Goal: Task Accomplishment & Management: Manage account settings

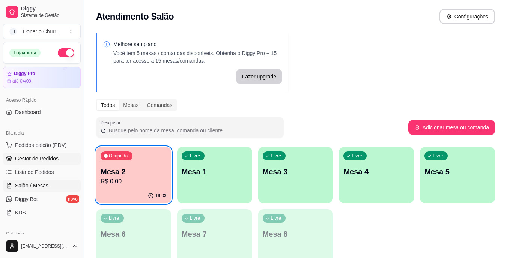
click at [41, 156] on span "Gestor de Pedidos" at bounding box center [37, 159] width 44 height 8
click at [38, 160] on span "Gestor de Pedidos" at bounding box center [37, 159] width 44 height 8
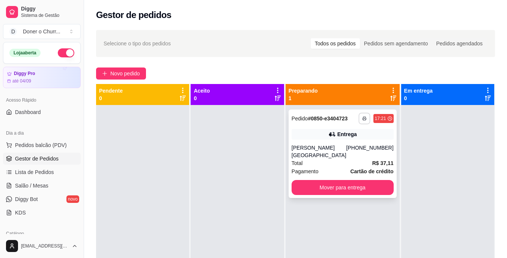
click at [363, 120] on rect "button" at bounding box center [364, 120] width 2 height 2
click at [329, 150] on button "IMPRESSORA" at bounding box center [334, 148] width 53 height 12
click at [363, 120] on rect "button" at bounding box center [364, 120] width 2 height 2
click at [340, 149] on button "IMPRESSORA" at bounding box center [334, 148] width 53 height 12
click at [26, 184] on span "Salão / Mesas" at bounding box center [31, 186] width 33 height 8
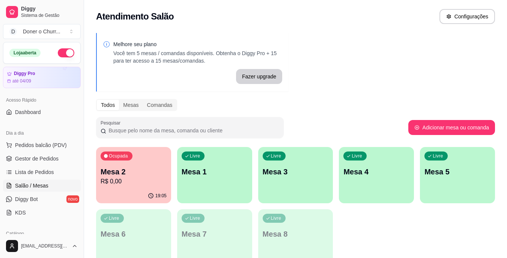
click at [3, 180] on link "Salão / Mesas" at bounding box center [42, 186] width 78 height 12
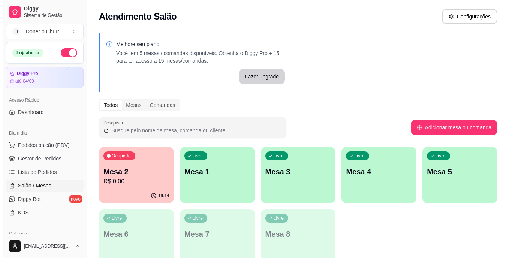
scroll to position [38, 0]
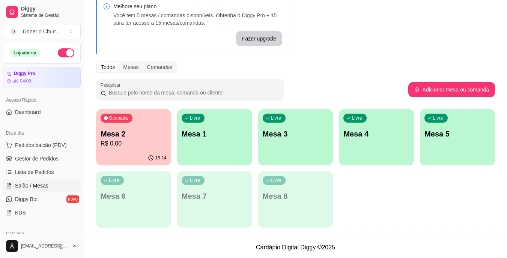
click at [129, 147] on p "R$ 0,00" at bounding box center [134, 143] width 66 height 9
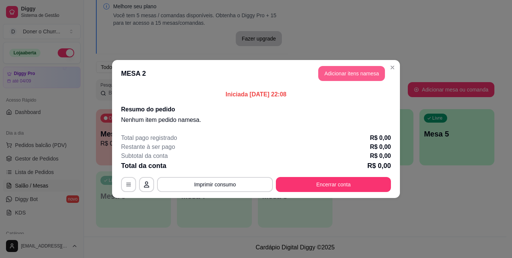
click at [365, 72] on button "Adicionar itens na mesa" at bounding box center [351, 73] width 67 height 15
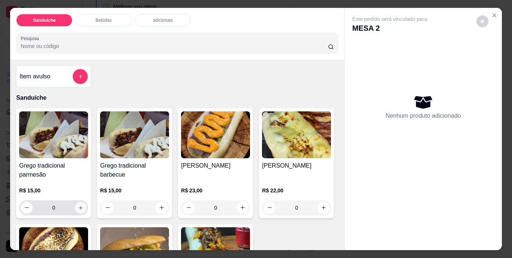
click at [79, 206] on icon "increase-product-quantity" at bounding box center [81, 208] width 4 height 4
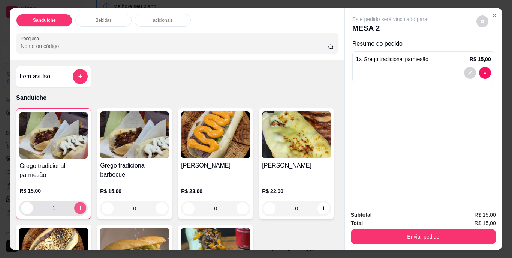
click at [78, 205] on icon "increase-product-quantity" at bounding box center [81, 208] width 6 height 6
type input "3"
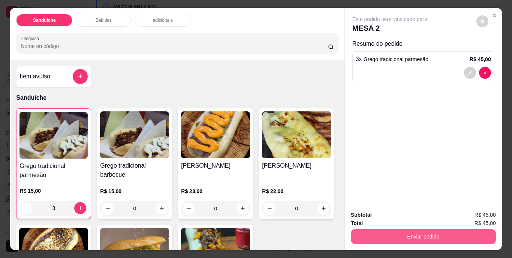
click at [421, 236] on button "Enviar pedido" at bounding box center [423, 236] width 145 height 15
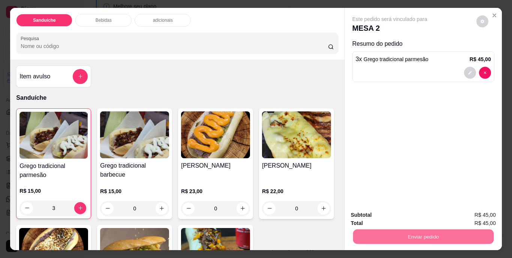
click at [419, 218] on button "Não registrar e enviar pedido" at bounding box center [399, 216] width 76 height 14
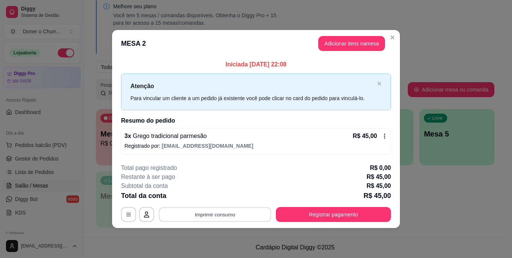
click at [246, 215] on button "Imprimir consumo" at bounding box center [215, 214] width 113 height 15
click at [431, 217] on div "**********" at bounding box center [256, 129] width 512 height 258
click at [362, 42] on button "Adicionar itens na mesa" at bounding box center [352, 43] width 65 height 15
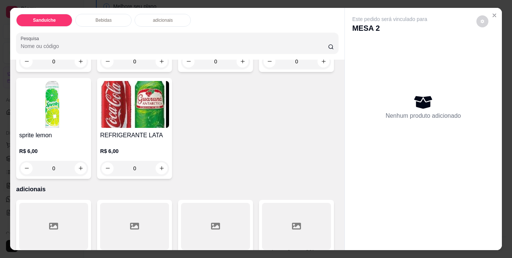
scroll to position [450, 0]
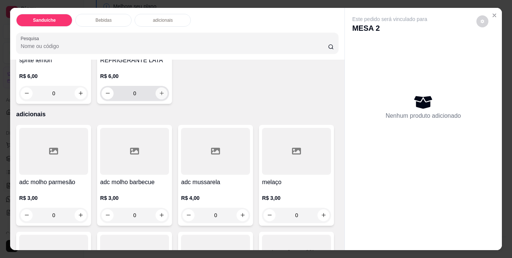
click at [165, 96] on icon "increase-product-quantity" at bounding box center [162, 93] width 6 height 6
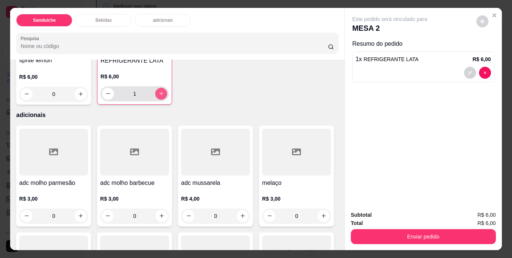
type input "1"
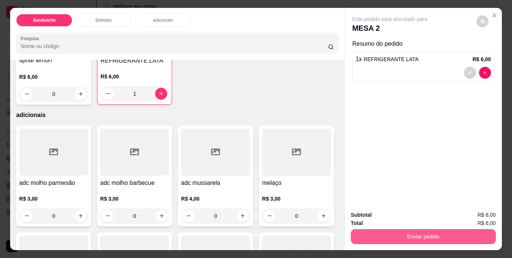
click at [387, 236] on button "Enviar pedido" at bounding box center [423, 236] width 145 height 15
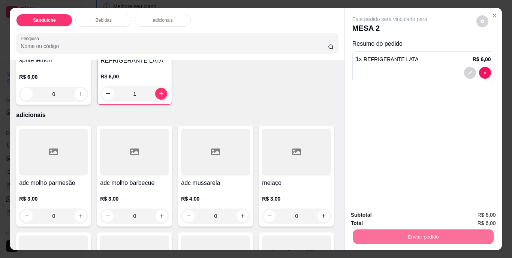
click at [422, 213] on button "Não registrar e enviar pedido" at bounding box center [399, 216] width 76 height 14
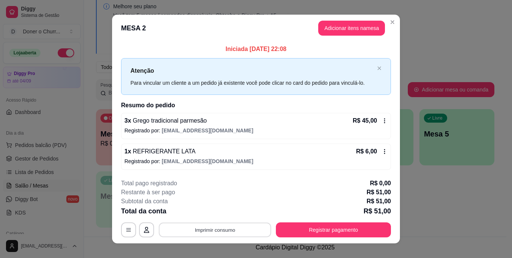
click at [223, 233] on button "Imprimir consumo" at bounding box center [215, 229] width 113 height 15
click at [230, 208] on button "IMPRESSORA" at bounding box center [215, 213] width 54 height 12
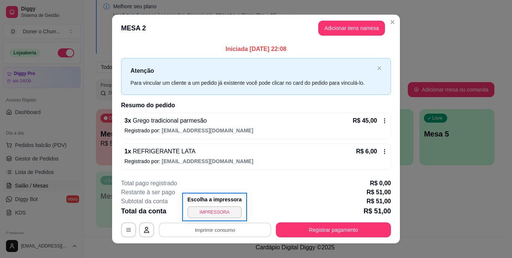
click at [233, 189] on body "Diggy Sistema de Gestão D Doner o Churr ... Loja aberta Diggy Pro até 04/09 Ace…" at bounding box center [253, 91] width 507 height 258
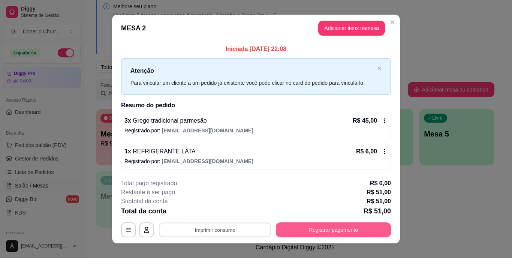
click at [351, 232] on button "Registrar pagamento" at bounding box center [333, 229] width 115 height 15
click at [321, 230] on button "Registrar pagamento" at bounding box center [333, 229] width 115 height 15
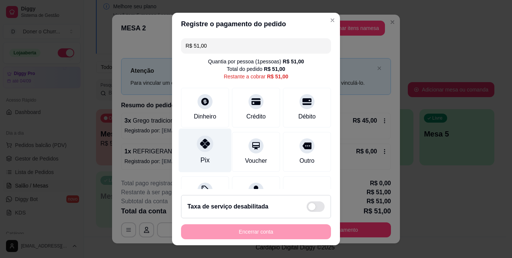
click at [192, 150] on div "Pix" at bounding box center [205, 151] width 53 height 44
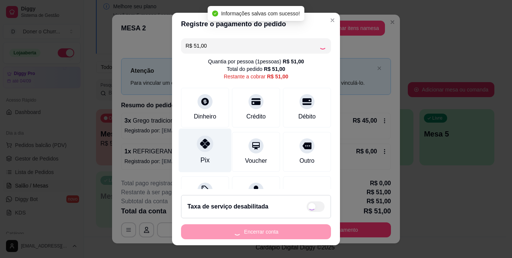
type input "R$ 0,00"
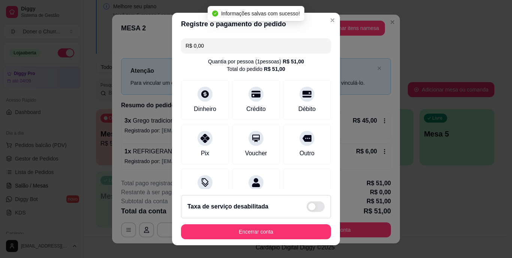
scroll to position [71, 0]
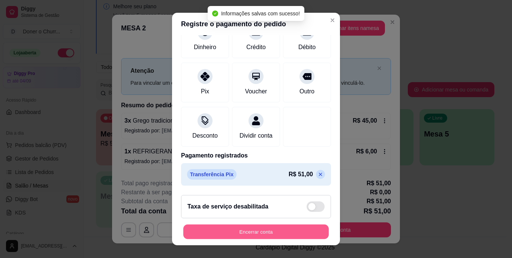
click at [271, 233] on button "Encerrar conta" at bounding box center [256, 231] width 146 height 15
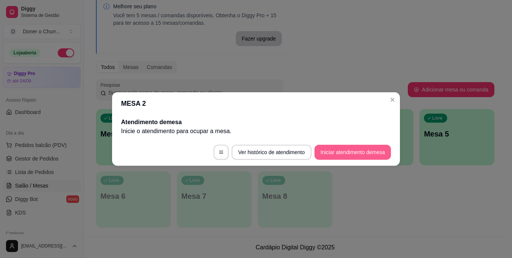
click at [364, 154] on button "Iniciar atendimento de mesa" at bounding box center [353, 152] width 77 height 15
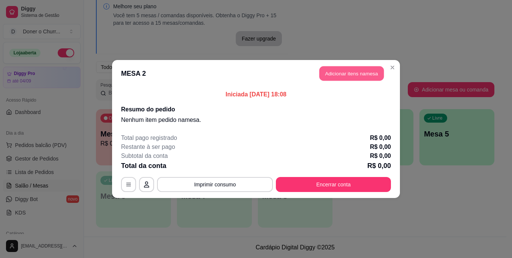
click at [354, 74] on button "Adicionar itens na mesa" at bounding box center [352, 73] width 65 height 15
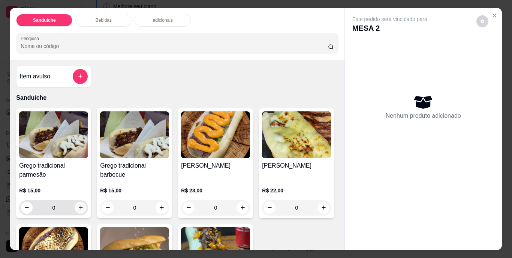
click at [81, 204] on button "increase-product-quantity" at bounding box center [81, 208] width 12 height 12
type input "1"
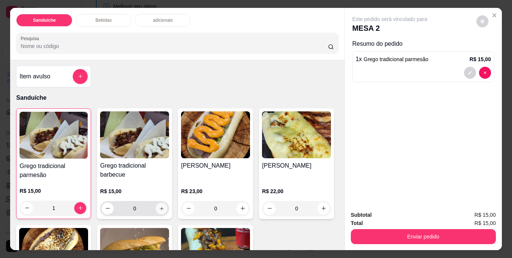
click at [156, 204] on button "increase-product-quantity" at bounding box center [162, 209] width 12 height 12
type input "1"
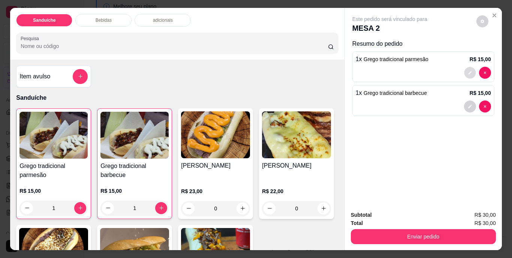
click at [470, 69] on button "decrease-product-quantity" at bounding box center [470, 73] width 12 height 12
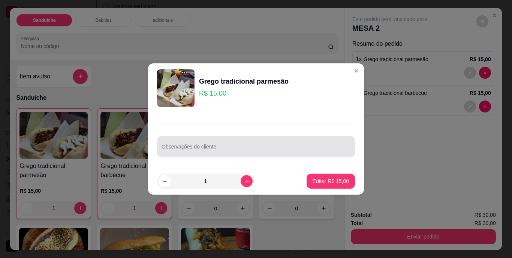
click at [220, 153] on div at bounding box center [256, 146] width 189 height 15
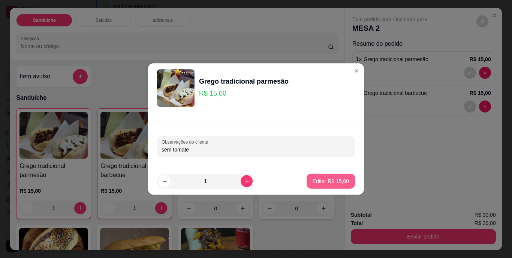
type input "sem tomate"
click at [319, 177] on button "Editar R$ 15,00" at bounding box center [331, 181] width 48 height 15
type input "0"
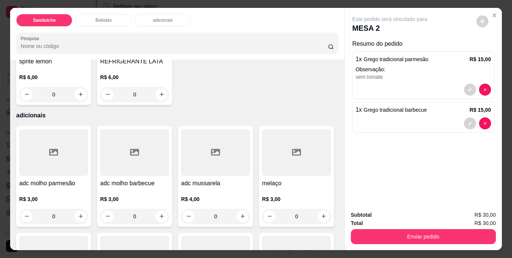
scroll to position [450, 0]
type input "1"
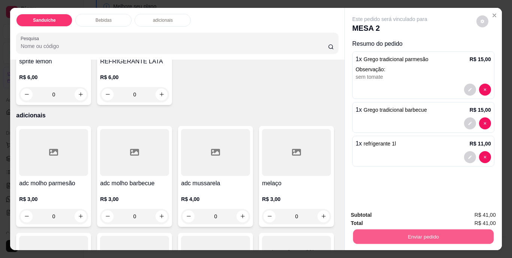
click at [435, 235] on button "Enviar pedido" at bounding box center [423, 237] width 141 height 15
click at [417, 211] on button "Não registrar e enviar pedido" at bounding box center [399, 216] width 76 height 14
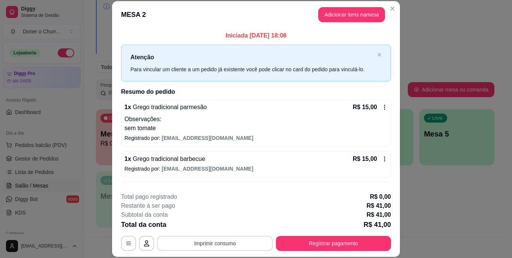
click at [195, 240] on button "Imprimir consumo" at bounding box center [215, 243] width 116 height 15
click at [210, 224] on button "IMPRESSORA" at bounding box center [215, 226] width 54 height 12
click at [324, 244] on button "Registrar pagamento" at bounding box center [333, 243] width 115 height 15
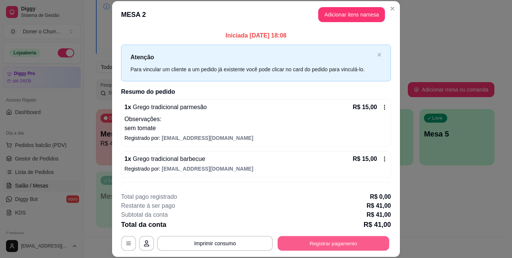
click at [326, 239] on button "Registrar pagamento" at bounding box center [334, 243] width 112 height 15
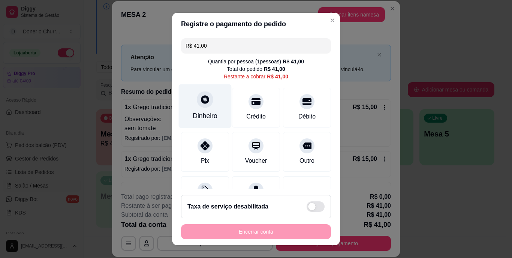
click at [206, 107] on div "Dinheiro" at bounding box center [205, 106] width 53 height 44
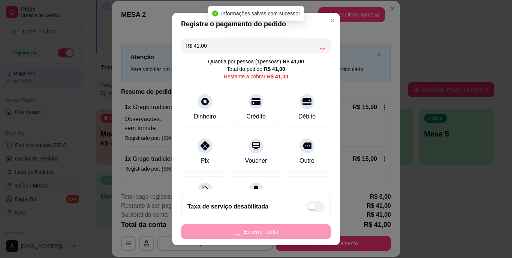
type input "R$ 0,00"
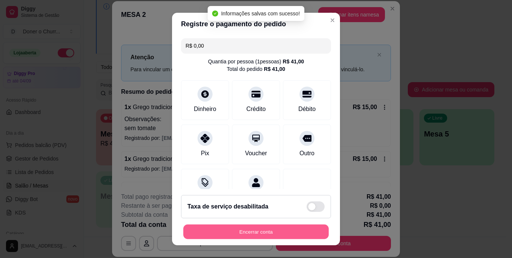
click at [274, 231] on button "Encerrar conta" at bounding box center [256, 231] width 146 height 15
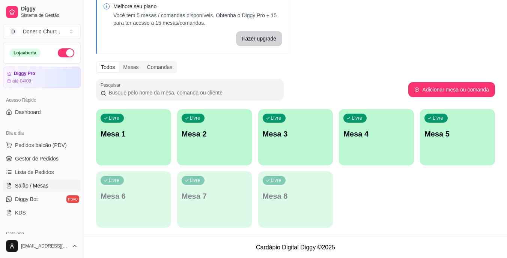
click at [365, 216] on div "Livre Mesa 1 Livre Mesa 2 Livre Mesa 3 Livre Mesa 4 Livre Mesa 5 Livre Mesa 6 L…" at bounding box center [295, 168] width 399 height 119
click at [143, 131] on p "Mesa 1" at bounding box center [134, 134] width 66 height 11
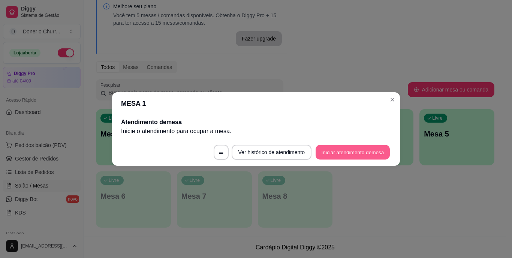
click at [352, 156] on button "Iniciar atendimento de mesa" at bounding box center [353, 152] width 74 height 15
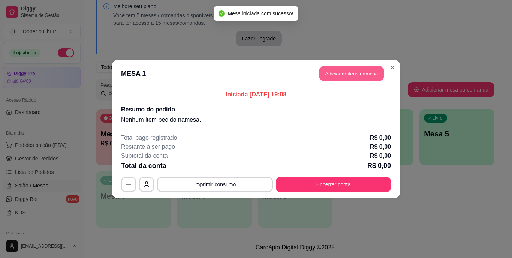
click at [355, 77] on button "Adicionar itens na mesa" at bounding box center [352, 73] width 65 height 15
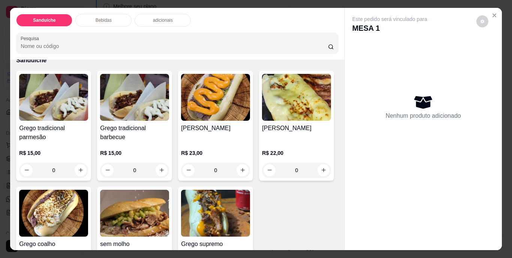
scroll to position [75, 0]
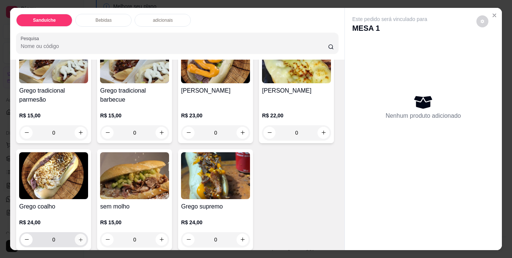
click at [84, 237] on icon "increase-product-quantity" at bounding box center [81, 240] width 6 height 6
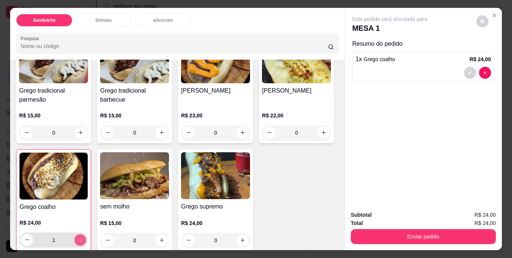
click at [83, 237] on icon "increase-product-quantity" at bounding box center [81, 240] width 6 height 6
type input "2"
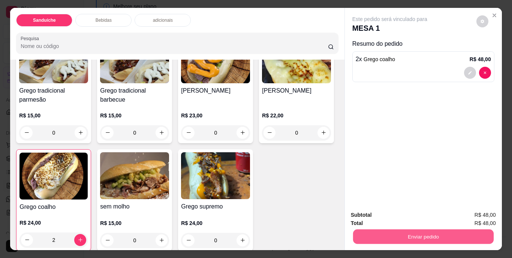
click at [442, 231] on button "Enviar pedido" at bounding box center [423, 237] width 141 height 15
click at [420, 213] on button "Não registrar e enviar pedido" at bounding box center [399, 216] width 78 height 14
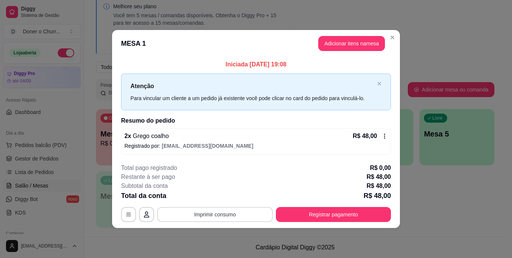
click at [219, 214] on button "Imprimir consumo" at bounding box center [215, 214] width 116 height 15
click at [221, 194] on button "IMPRESSORA" at bounding box center [217, 197] width 54 height 12
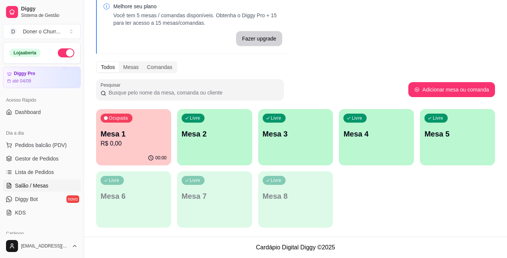
click at [144, 138] on p "Mesa 1" at bounding box center [134, 134] width 66 height 11
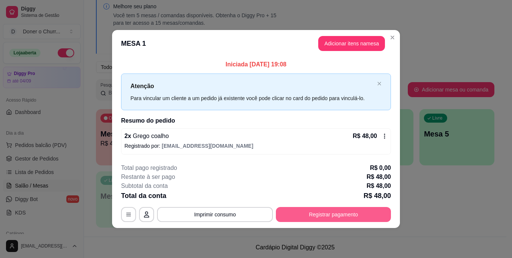
click at [333, 212] on button "Registrar pagamento" at bounding box center [333, 214] width 115 height 15
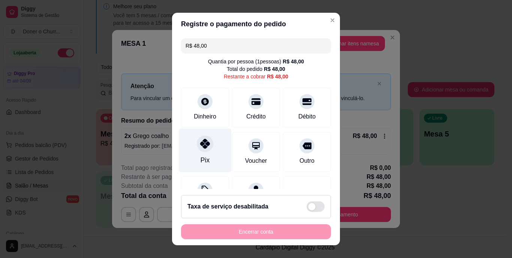
click at [206, 150] on div at bounding box center [205, 144] width 17 height 17
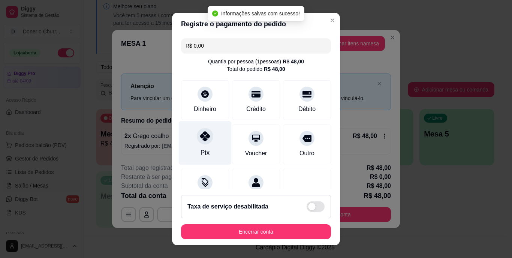
type input "R$ 0,00"
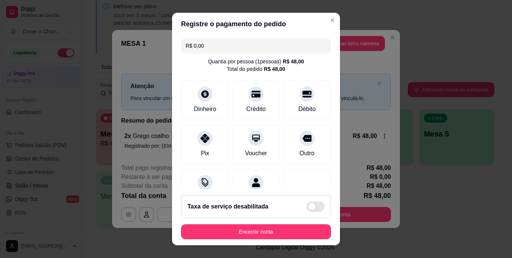
scroll to position [71, 0]
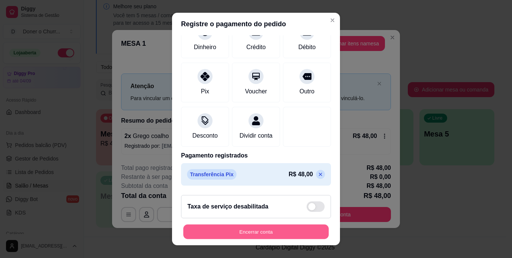
click at [287, 232] on button "Encerrar conta" at bounding box center [256, 231] width 146 height 15
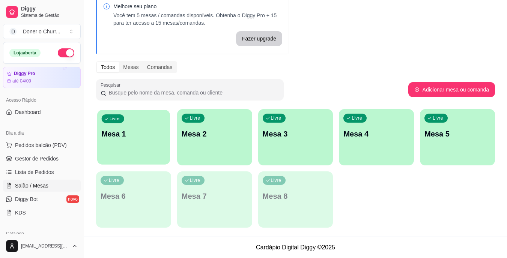
click at [151, 120] on div "Livre Mesa 1" at bounding box center [133, 133] width 73 height 46
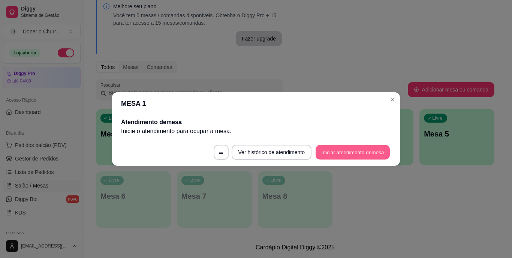
click at [356, 157] on button "Iniciar atendimento de mesa" at bounding box center [353, 152] width 74 height 15
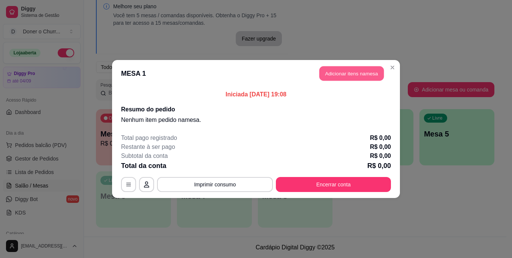
click at [357, 73] on button "Adicionar itens na mesa" at bounding box center [352, 73] width 65 height 15
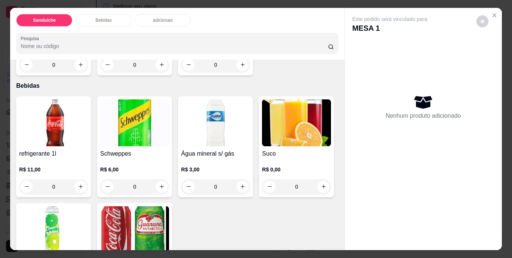
scroll to position [263, 0]
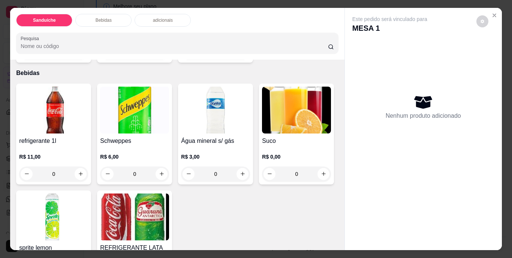
click at [237, 58] on button "increase-product-quantity" at bounding box center [243, 52] width 12 height 12
type input "1"
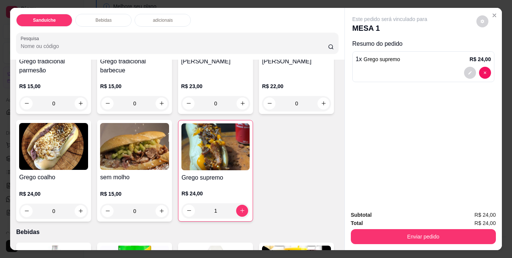
scroll to position [38, 0]
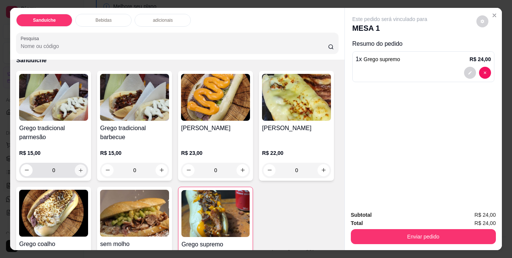
click at [80, 168] on icon "increase-product-quantity" at bounding box center [81, 170] width 6 height 6
type input "1"
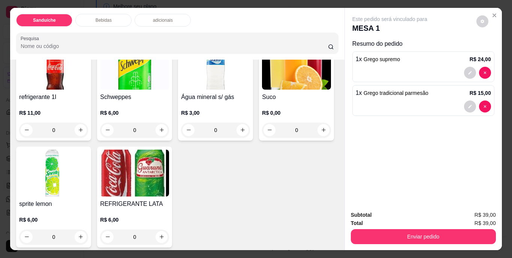
scroll to position [300, 0]
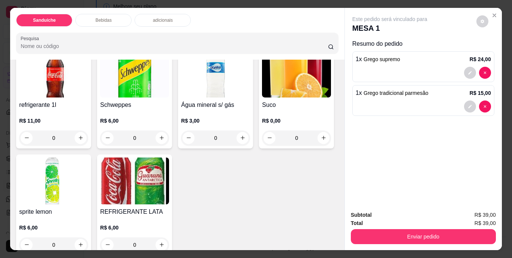
click at [240, 18] on icon "increase-product-quantity" at bounding box center [242, 16] width 4 height 4
type input "2"
click at [78, 141] on icon "increase-product-quantity" at bounding box center [81, 138] width 6 height 6
type input "1"
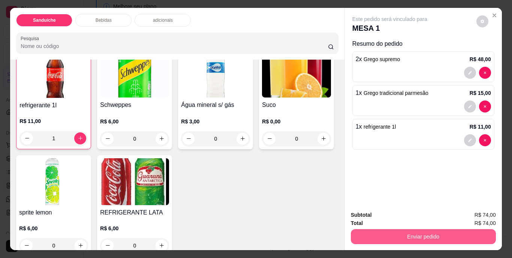
click at [446, 236] on button "Enviar pedido" at bounding box center [423, 236] width 145 height 15
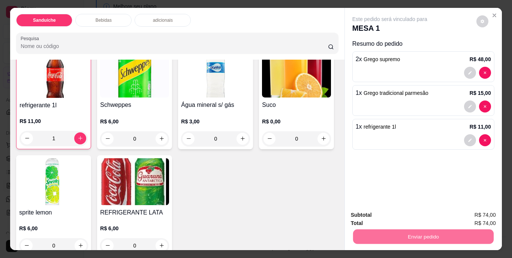
click at [420, 215] on button "Não registrar e enviar pedido" at bounding box center [399, 216] width 76 height 14
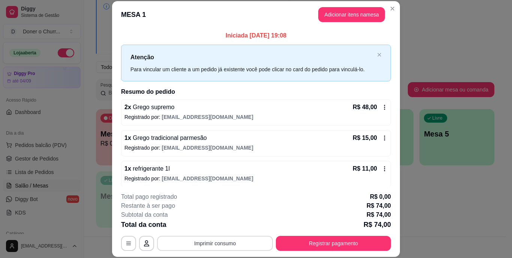
click at [204, 247] on button "Imprimir consumo" at bounding box center [215, 243] width 116 height 15
click at [206, 227] on button "IMPRESSORA" at bounding box center [214, 226] width 53 height 12
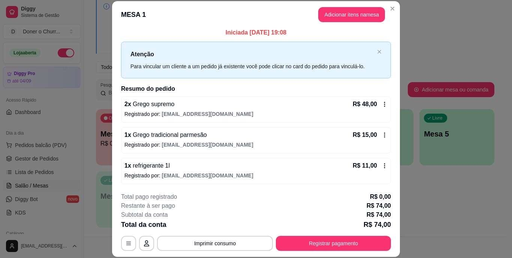
scroll to position [4, 0]
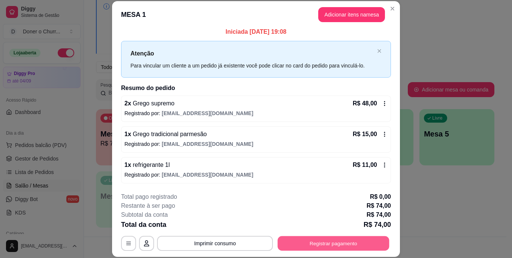
click at [321, 244] on button "Registrar pagamento" at bounding box center [334, 243] width 112 height 15
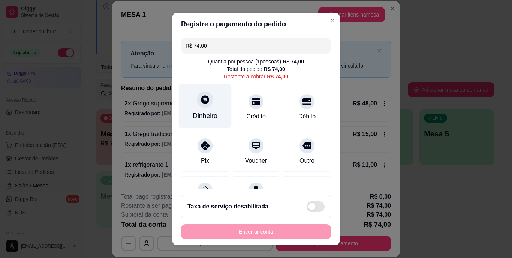
click at [210, 101] on div "Dinheiro" at bounding box center [205, 106] width 53 height 44
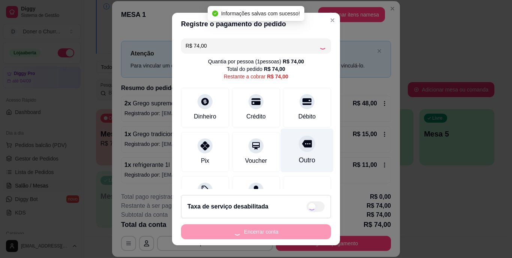
type input "R$ 0,00"
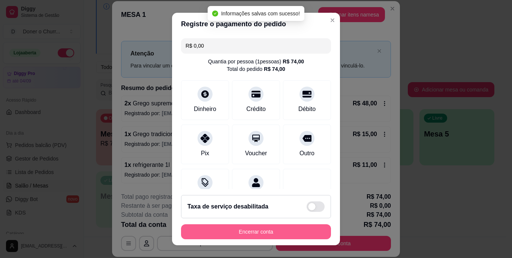
click at [267, 228] on button "Encerrar conta" at bounding box center [256, 231] width 150 height 15
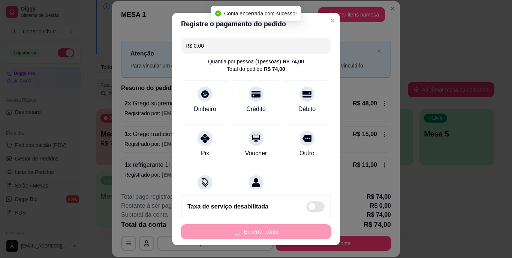
scroll to position [0, 0]
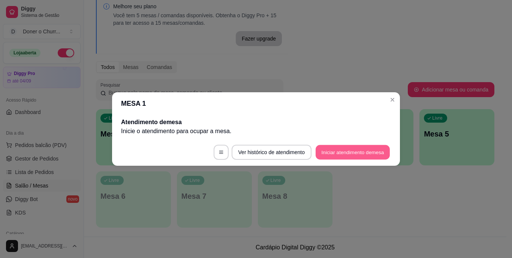
click at [345, 152] on button "Iniciar atendimento de mesa" at bounding box center [353, 152] width 74 height 15
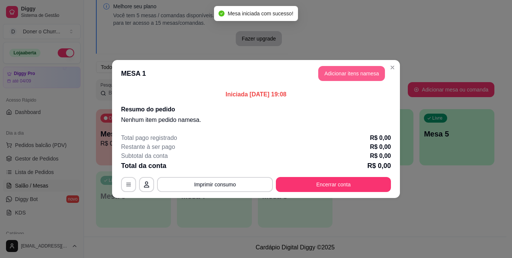
click at [351, 70] on button "Adicionar itens na mesa" at bounding box center [351, 73] width 67 height 15
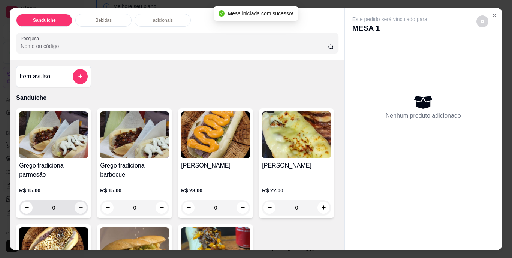
click at [72, 207] on div "0" at bounding box center [54, 207] width 66 height 15
type input "1"
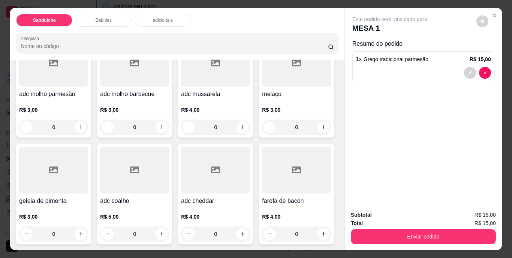
scroll to position [528, 0]
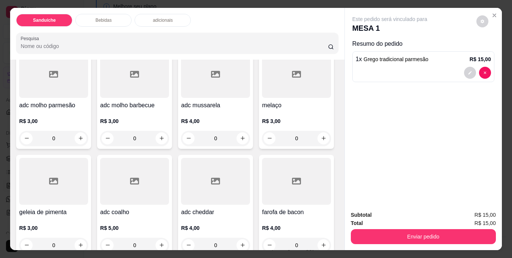
click at [165, 19] on icon "increase-product-quantity" at bounding box center [162, 17] width 6 height 6
type input "1"
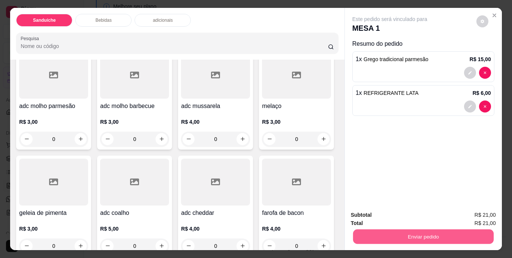
click at [402, 232] on button "Enviar pedido" at bounding box center [423, 237] width 141 height 15
click at [408, 215] on button "Não registrar e enviar pedido" at bounding box center [399, 216] width 76 height 14
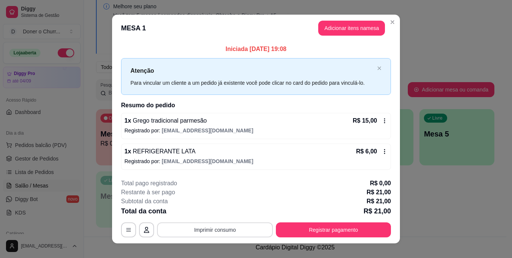
click at [210, 232] on button "Imprimir consumo" at bounding box center [215, 229] width 116 height 15
click at [212, 215] on button "IMPRESSORA" at bounding box center [214, 213] width 53 height 12
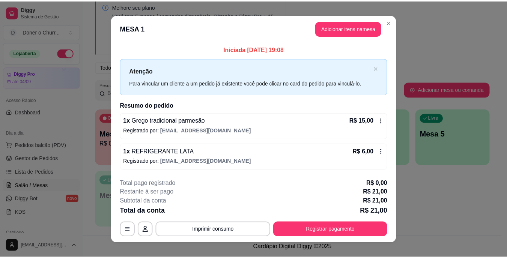
scroll to position [9, 0]
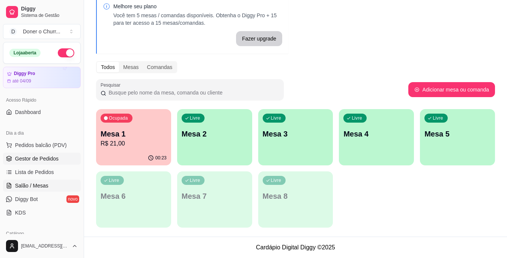
click at [38, 157] on span "Gestor de Pedidos" at bounding box center [37, 159] width 44 height 8
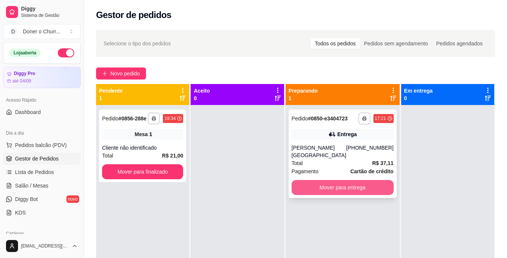
click at [351, 181] on button "Mover para entrega" at bounding box center [342, 187] width 102 height 15
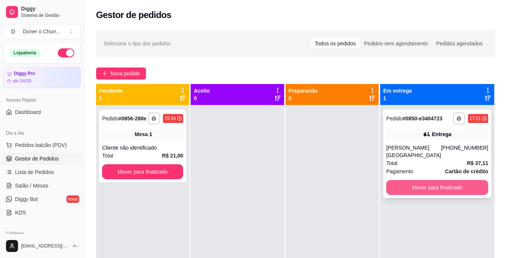
click at [465, 186] on button "Mover para finalizado" at bounding box center [437, 187] width 102 height 15
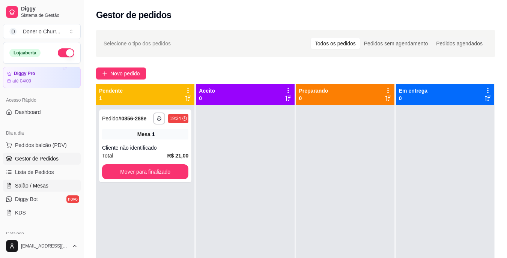
click at [31, 185] on span "Salão / Mesas" at bounding box center [31, 186] width 33 height 8
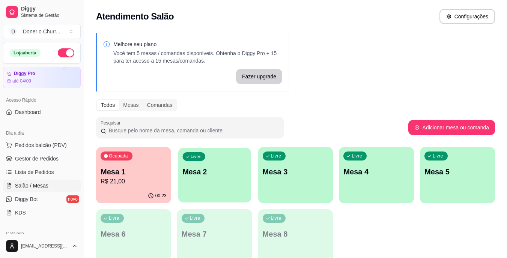
click at [215, 173] on p "Mesa 2" at bounding box center [214, 172] width 64 height 10
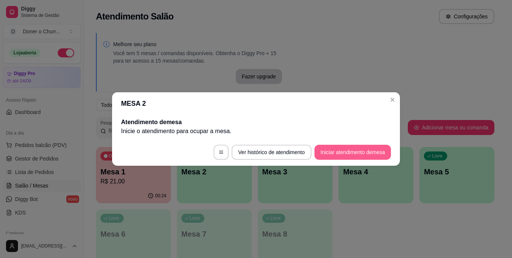
click at [353, 150] on button "Iniciar atendimento de mesa" at bounding box center [353, 152] width 77 height 15
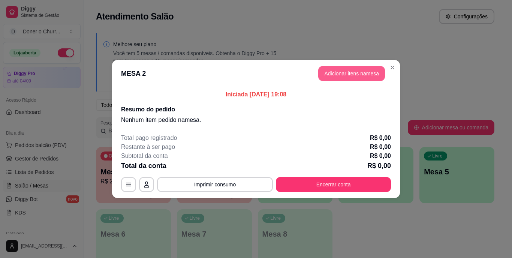
click at [340, 70] on button "Adicionar itens na mesa" at bounding box center [351, 73] width 67 height 15
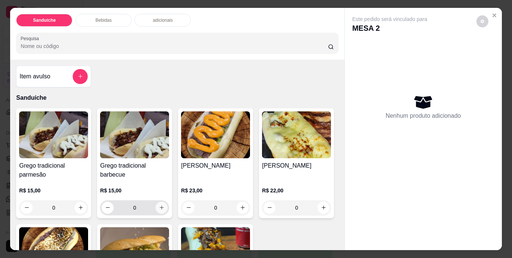
click at [159, 205] on icon "increase-product-quantity" at bounding box center [162, 208] width 6 height 6
type input "1"
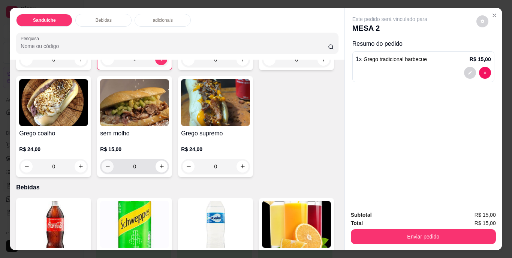
scroll to position [150, 0]
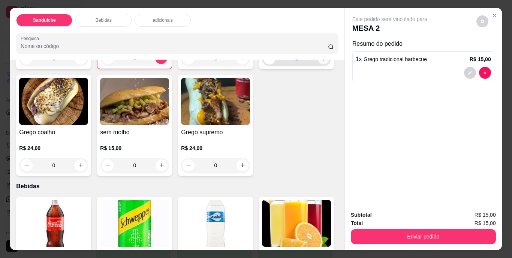
click at [321, 61] on icon "increase-product-quantity" at bounding box center [324, 59] width 6 height 6
type input "1"
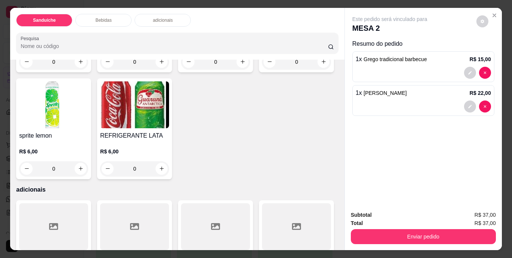
scroll to position [375, 0]
click at [82, 68] on button "increase-product-quantity" at bounding box center [81, 62] width 12 height 12
type input "1"
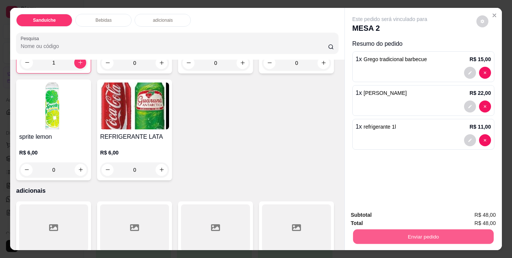
click at [434, 230] on button "Enviar pedido" at bounding box center [423, 237] width 141 height 15
click at [416, 212] on button "Não registrar e enviar pedido" at bounding box center [399, 216] width 78 height 14
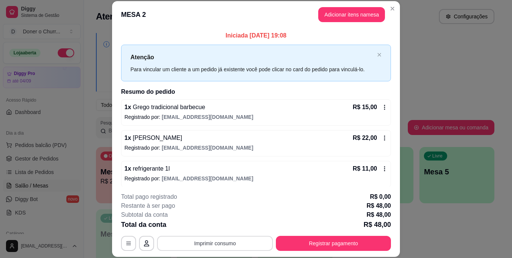
click at [217, 241] on button "Imprimir consumo" at bounding box center [215, 243] width 116 height 15
click at [224, 226] on button "IMPRESSORA" at bounding box center [214, 226] width 53 height 12
drag, startPoint x: 221, startPoint y: 232, endPoint x: 221, endPoint y: 245, distance: 12.4
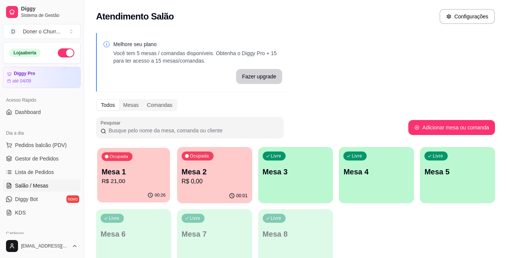
click at [133, 172] on p "Mesa 1" at bounding box center [134, 172] width 64 height 10
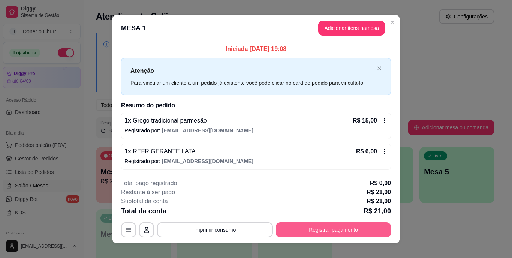
click at [306, 230] on button "Registrar pagamento" at bounding box center [333, 229] width 115 height 15
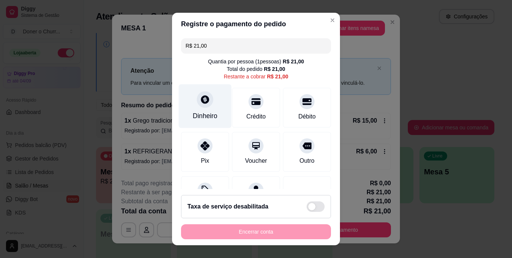
click at [198, 109] on div "Dinheiro" at bounding box center [205, 106] width 53 height 44
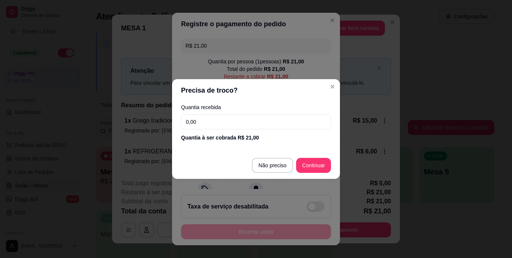
click at [213, 120] on input "0,00" at bounding box center [256, 121] width 150 height 15
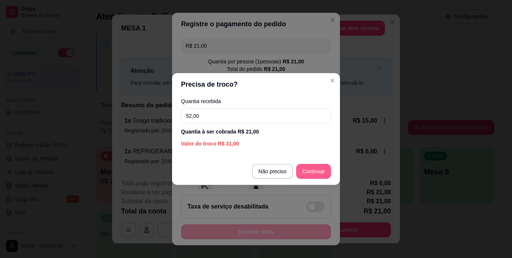
type input "52,00"
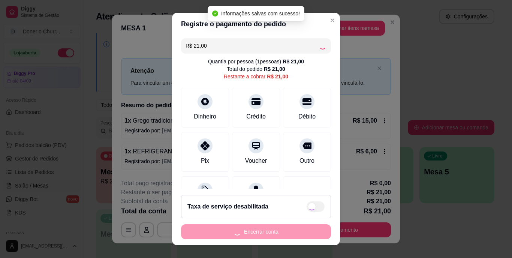
type input "R$ 0,00"
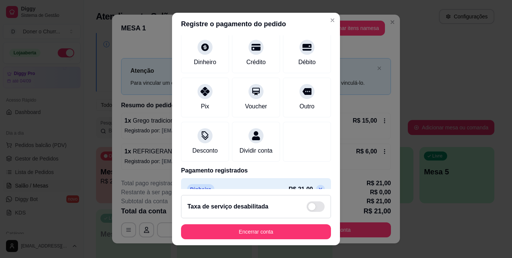
scroll to position [71, 0]
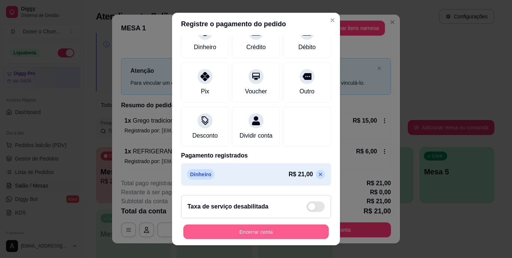
click at [246, 233] on button "Encerrar conta" at bounding box center [256, 231] width 146 height 15
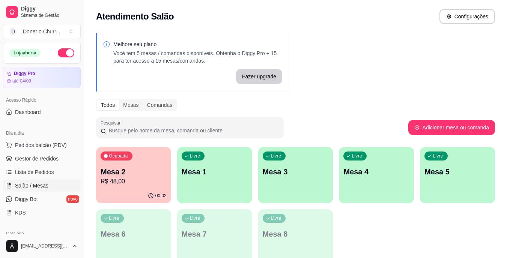
click at [150, 182] on p "R$ 48,00" at bounding box center [134, 181] width 66 height 9
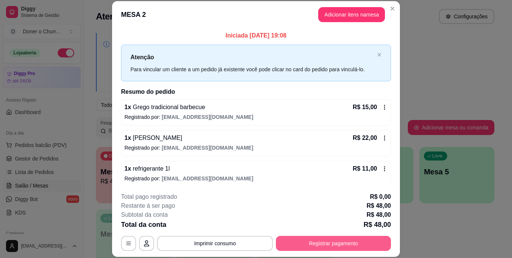
click at [307, 243] on button "Registrar pagamento" at bounding box center [333, 243] width 115 height 15
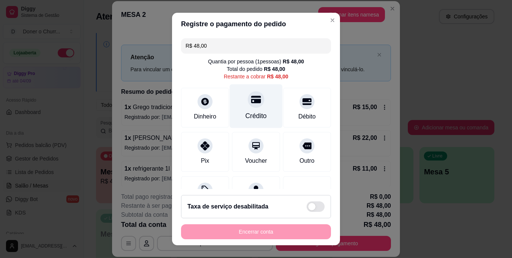
click at [255, 108] on div "Crédito" at bounding box center [256, 106] width 53 height 44
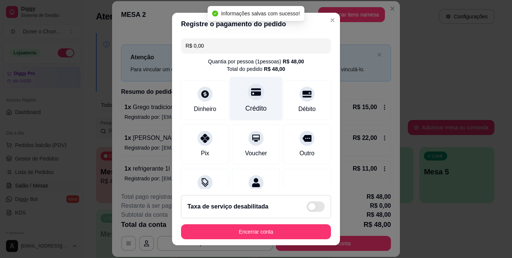
type input "R$ 0,00"
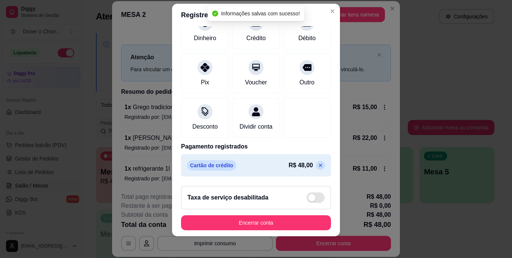
scroll to position [11, 0]
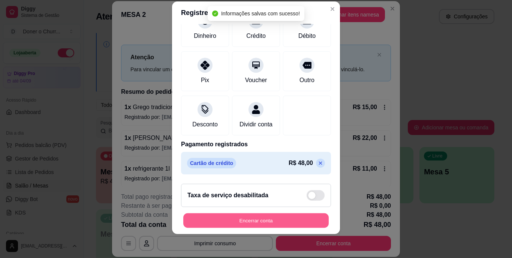
click at [257, 219] on button "Encerrar conta" at bounding box center [256, 220] width 146 height 15
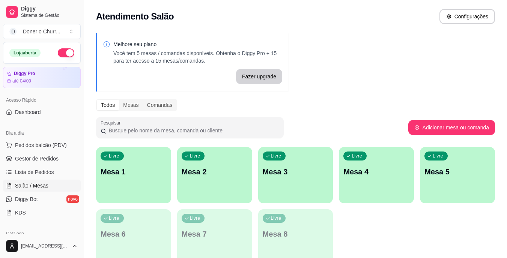
click at [150, 181] on div "Livre Mesa 1" at bounding box center [133, 170] width 75 height 47
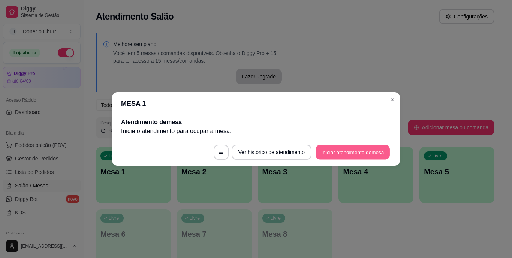
click at [353, 148] on button "Iniciar atendimento de mesa" at bounding box center [353, 152] width 74 height 15
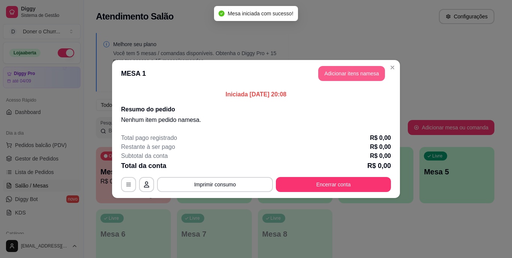
click at [343, 75] on button "Adicionar itens na mesa" at bounding box center [351, 73] width 67 height 15
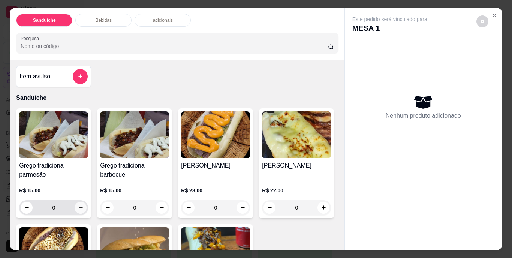
click at [78, 205] on icon "increase-product-quantity" at bounding box center [81, 208] width 6 height 6
type input "1"
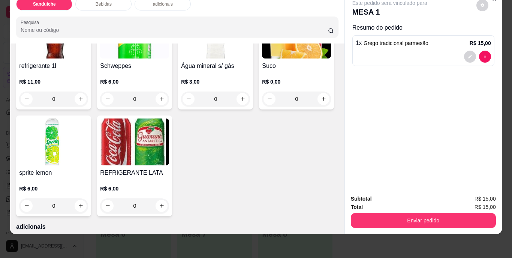
scroll to position [525, 0]
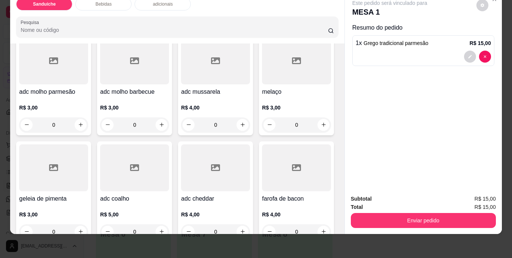
click at [84, 6] on icon "increase-product-quantity" at bounding box center [81, 3] width 6 height 6
type input "1"
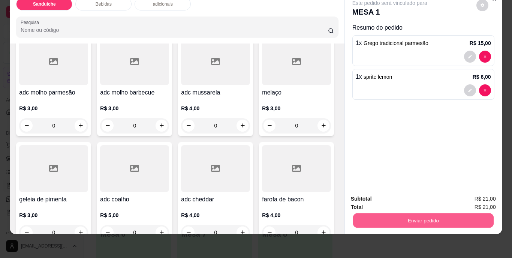
click at [437, 216] on button "Enviar pedido" at bounding box center [423, 220] width 141 height 15
click at [387, 190] on button "Não registrar e enviar pedido" at bounding box center [399, 196] width 78 height 14
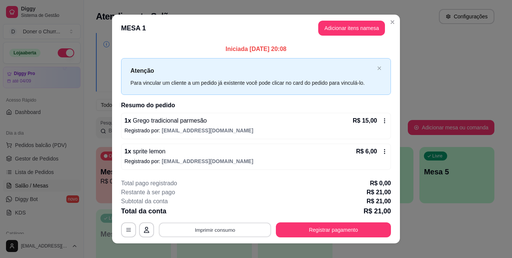
click at [213, 229] on button "Imprimir consumo" at bounding box center [215, 229] width 113 height 15
click at [216, 216] on button "IMPRESSORA" at bounding box center [214, 213] width 53 height 12
click at [316, 121] on div "1 x Grego tradicional parmesão R$ 15,00" at bounding box center [256, 120] width 263 height 9
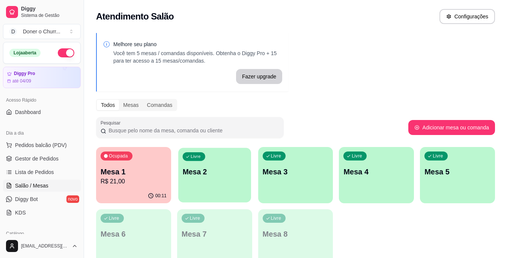
click at [226, 178] on div "Livre Mesa 2" at bounding box center [214, 171] width 73 height 46
click at [236, 167] on p "Mesa 2" at bounding box center [215, 172] width 66 height 11
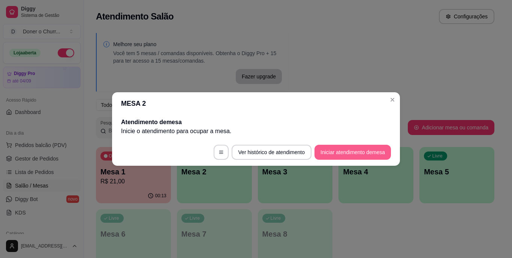
click at [359, 152] on button "Iniciar atendimento de mesa" at bounding box center [353, 152] width 77 height 15
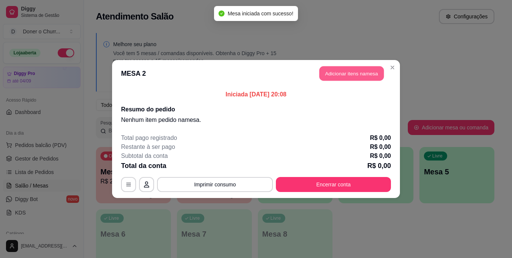
click at [339, 67] on button "Adicionar itens na mesa" at bounding box center [352, 73] width 65 height 15
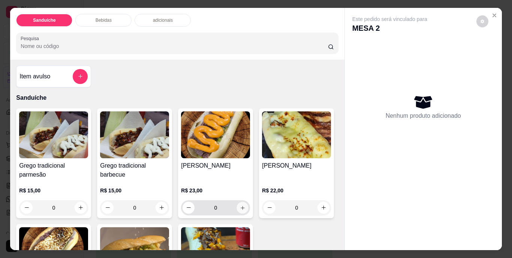
click at [240, 205] on icon "increase-product-quantity" at bounding box center [243, 208] width 6 height 6
type input "1"
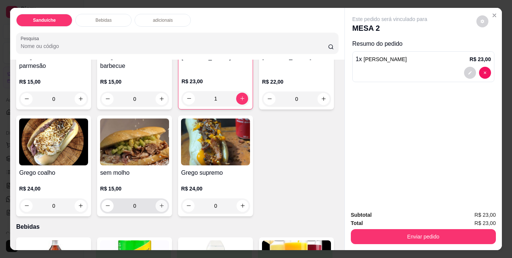
scroll to position [113, 0]
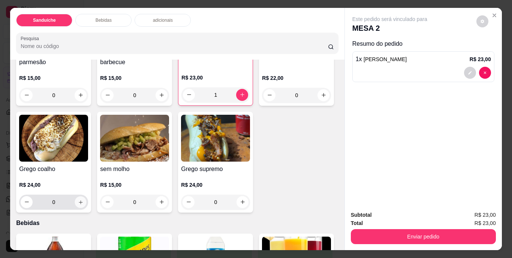
click at [84, 201] on icon "increase-product-quantity" at bounding box center [81, 202] width 6 height 6
type input "1"
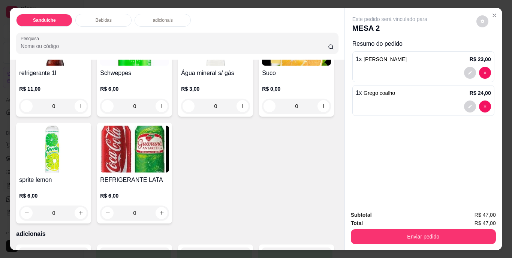
scroll to position [338, 0]
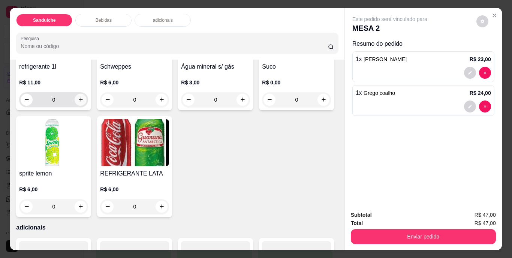
click at [79, 102] on icon "increase-product-quantity" at bounding box center [81, 100] width 4 height 4
type input "1"
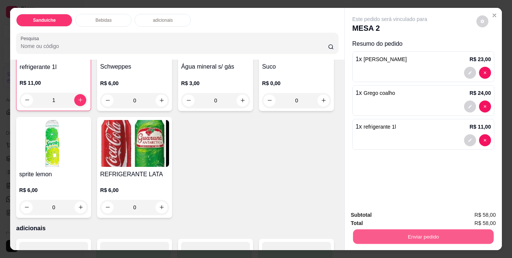
click at [419, 235] on button "Enviar pedido" at bounding box center [423, 237] width 141 height 15
click at [395, 215] on button "Não registrar e enviar pedido" at bounding box center [399, 216] width 78 height 14
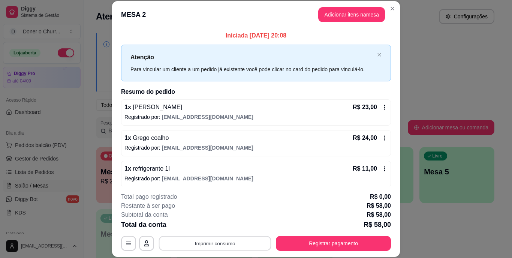
click at [207, 241] on button "Imprimir consumo" at bounding box center [215, 243] width 113 height 15
click at [221, 224] on button "IMPRESSORA" at bounding box center [214, 226] width 53 height 12
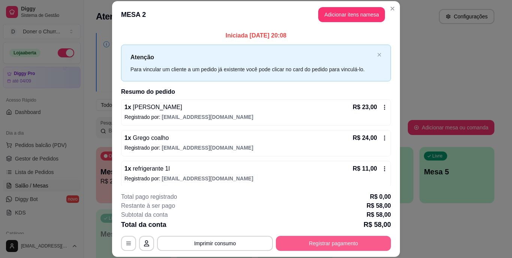
click at [307, 242] on button "Registrar pagamento" at bounding box center [333, 243] width 115 height 15
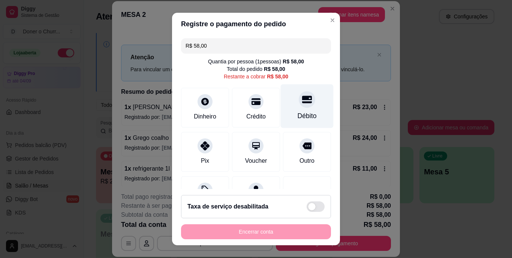
click at [284, 106] on div "Débito" at bounding box center [307, 106] width 53 height 44
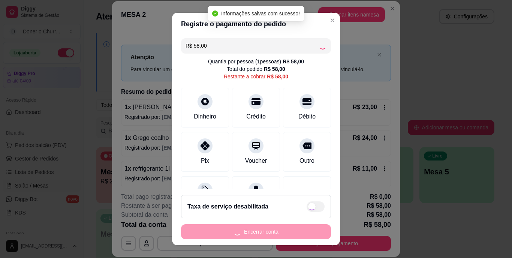
type input "R$ 0,00"
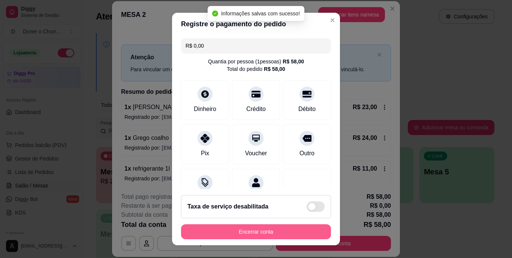
click at [251, 232] on button "Encerrar conta" at bounding box center [256, 231] width 150 height 15
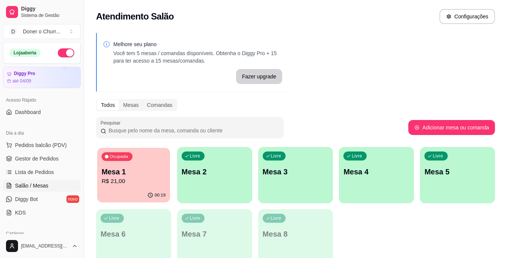
click at [125, 184] on p "R$ 21,00" at bounding box center [134, 181] width 64 height 9
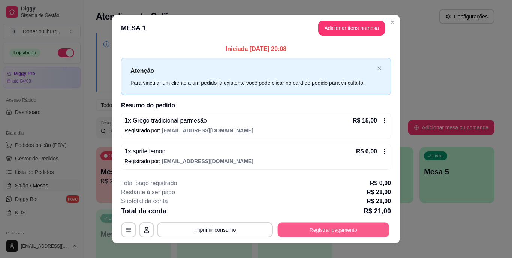
click at [320, 233] on button "Registrar pagamento" at bounding box center [334, 229] width 112 height 15
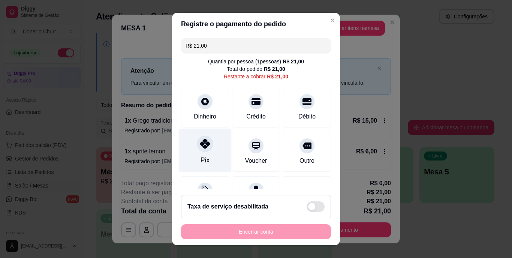
click at [201, 150] on div at bounding box center [205, 144] width 17 height 17
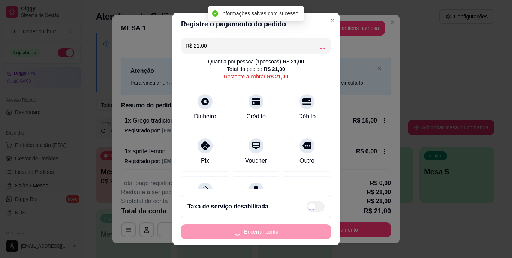
type input "R$ 0,00"
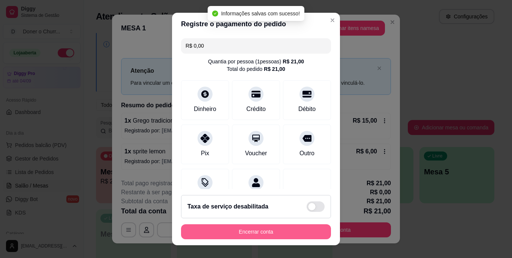
click at [288, 231] on button "Encerrar conta" at bounding box center [256, 231] width 150 height 15
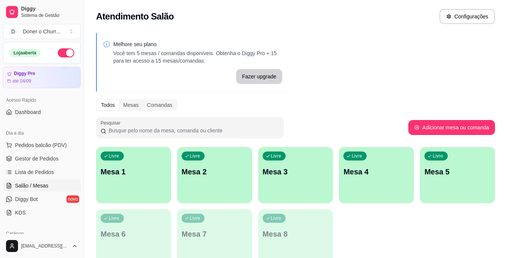
click at [161, 173] on p "Mesa 1" at bounding box center [134, 172] width 66 height 11
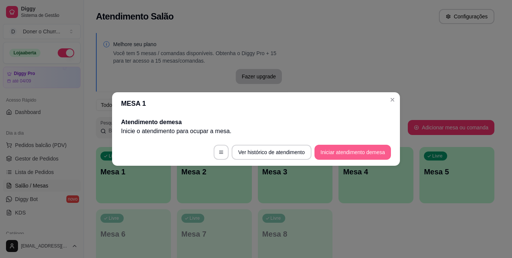
click at [365, 154] on button "Iniciar atendimento de mesa" at bounding box center [353, 152] width 77 height 15
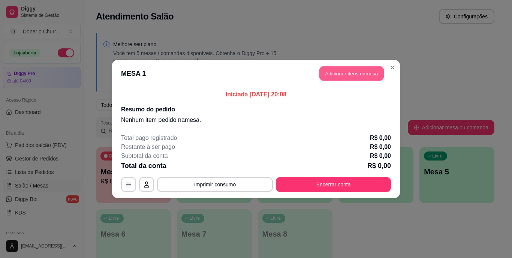
click at [359, 76] on button "Adicionar itens na mesa" at bounding box center [352, 73] width 65 height 15
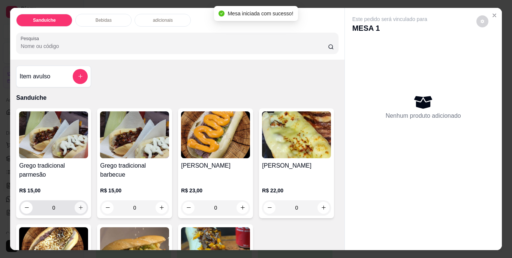
click at [78, 206] on icon "increase-product-quantity" at bounding box center [81, 208] width 6 height 6
type input "1"
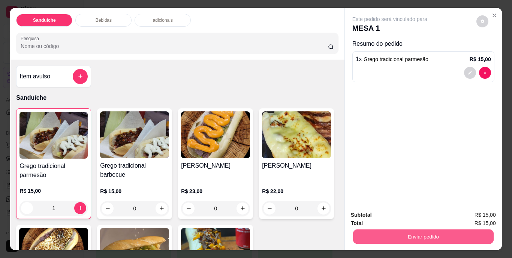
click at [440, 233] on button "Enviar pedido" at bounding box center [423, 237] width 141 height 15
click at [423, 215] on button "Não registrar e enviar pedido" at bounding box center [399, 216] width 76 height 14
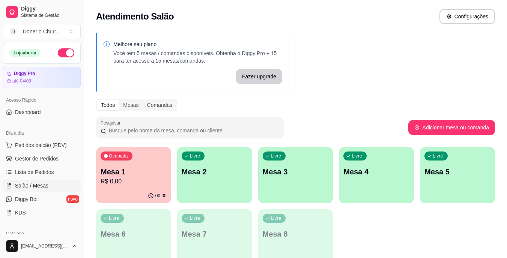
click at [189, 183] on div "Livre Mesa 2" at bounding box center [214, 170] width 75 height 47
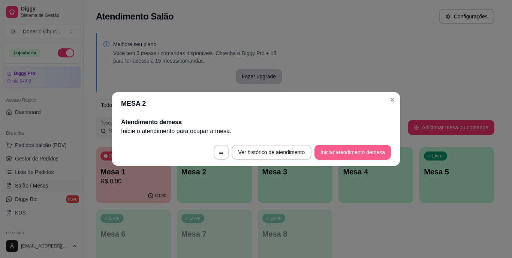
click at [351, 153] on button "Iniciar atendimento de mesa" at bounding box center [353, 152] width 77 height 15
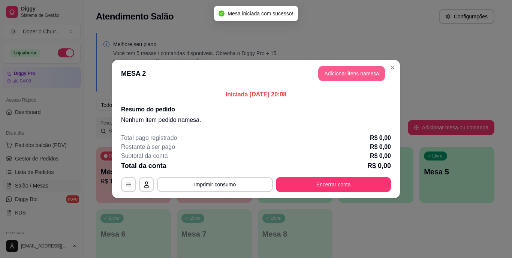
click at [344, 77] on button "Adicionar itens na mesa" at bounding box center [351, 73] width 67 height 15
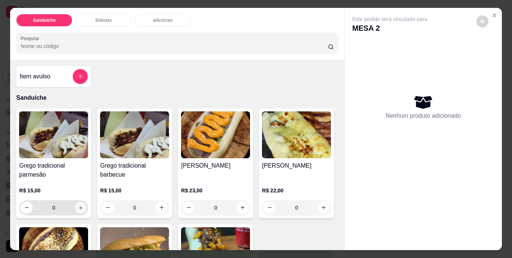
click at [80, 205] on icon "increase-product-quantity" at bounding box center [81, 208] width 6 height 6
type input "1"
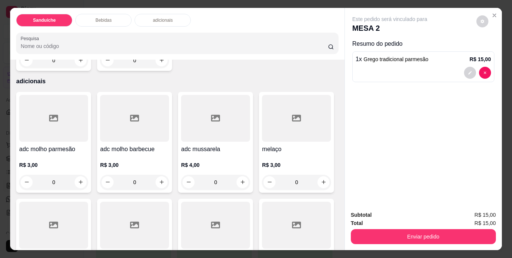
scroll to position [488, 0]
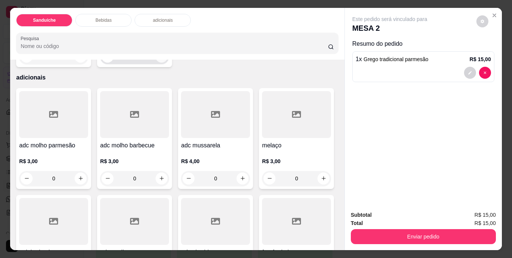
click at [165, 59] on icon "increase-product-quantity" at bounding box center [162, 57] width 6 height 6
type input "1"
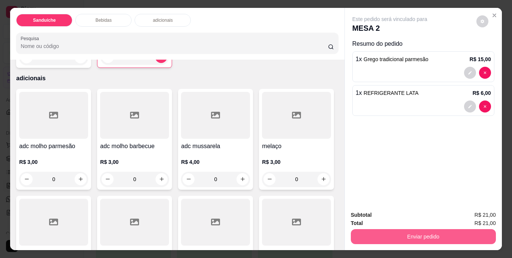
click at [406, 234] on button "Enviar pedido" at bounding box center [423, 236] width 145 height 15
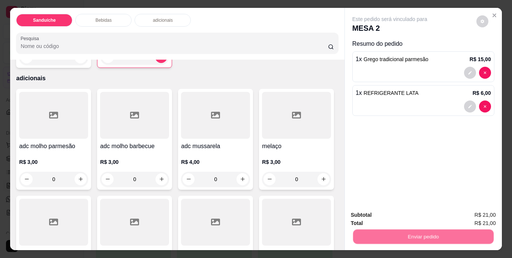
click at [413, 216] on button "Não registrar e enviar pedido" at bounding box center [399, 216] width 76 height 14
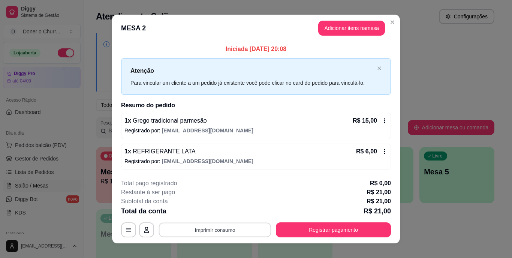
click at [211, 228] on button "Imprimir consumo" at bounding box center [215, 229] width 113 height 15
click at [224, 213] on button "IMPRESSORA" at bounding box center [215, 213] width 54 height 12
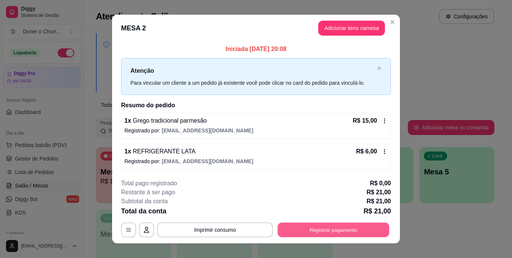
click at [321, 230] on button "Registrar pagamento" at bounding box center [334, 229] width 112 height 15
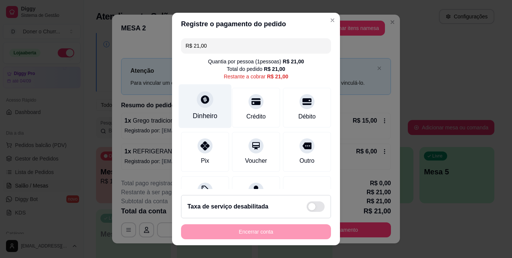
click at [201, 103] on icon at bounding box center [205, 100] width 8 height 8
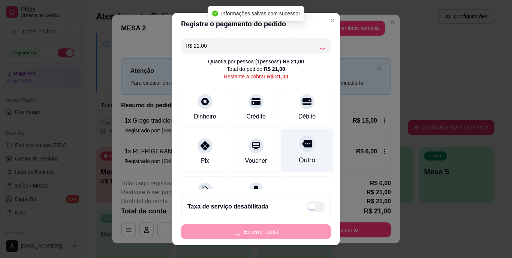
type input "R$ 0,00"
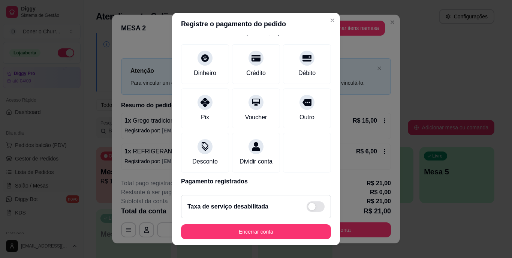
scroll to position [71, 0]
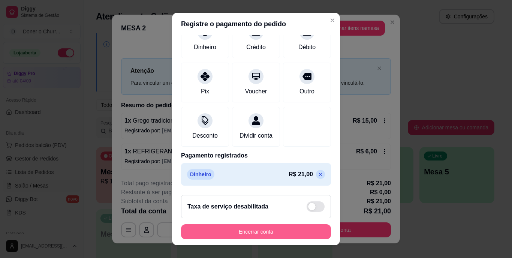
click at [264, 228] on button "Encerrar conta" at bounding box center [256, 231] width 150 height 15
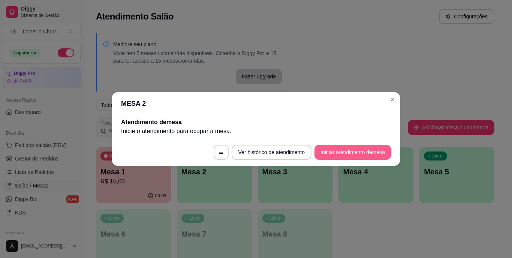
click at [368, 153] on button "Iniciar atendimento de mesa" at bounding box center [353, 152] width 77 height 15
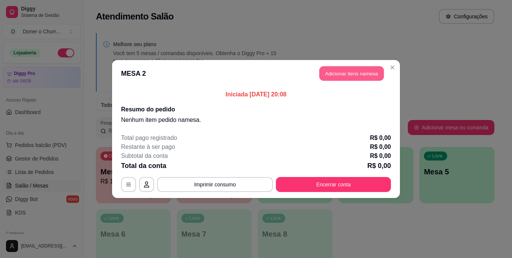
click at [349, 76] on button "Adicionar itens na mesa" at bounding box center [352, 73] width 65 height 15
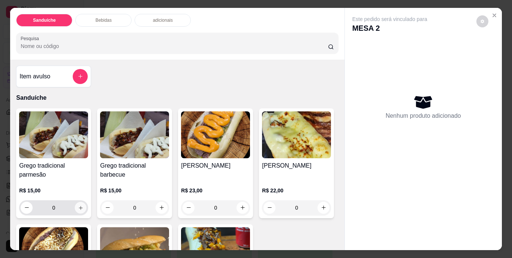
click at [75, 206] on button "increase-product-quantity" at bounding box center [81, 208] width 12 height 12
type input "1"
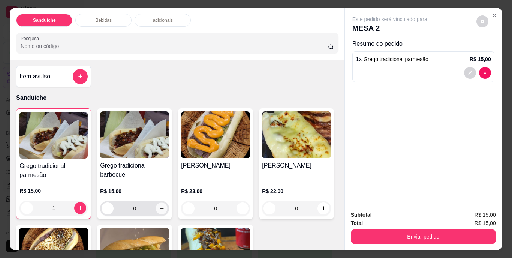
click at [159, 207] on icon "increase-product-quantity" at bounding box center [162, 209] width 6 height 6
type input "1"
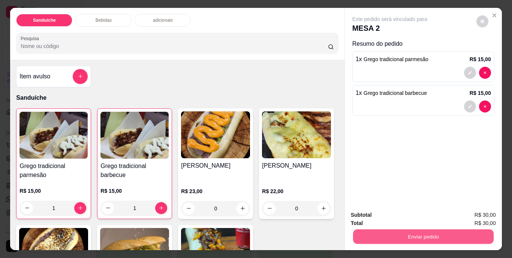
click at [405, 230] on button "Enviar pedido" at bounding box center [423, 237] width 141 height 15
click at [382, 215] on button "Não registrar e enviar pedido" at bounding box center [399, 216] width 76 height 14
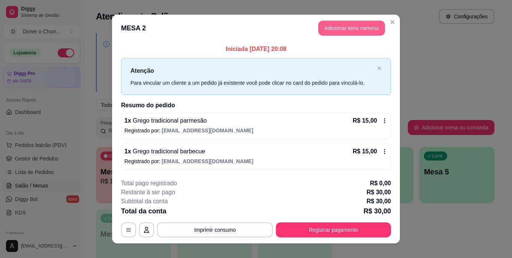
click at [366, 26] on button "Adicionar itens na mesa" at bounding box center [351, 28] width 67 height 15
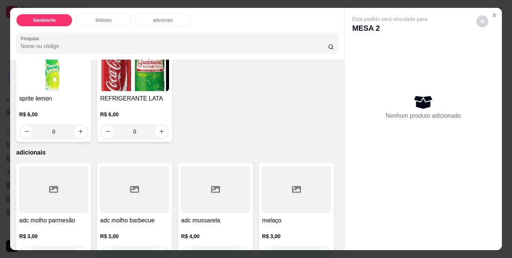
scroll to position [413, 0]
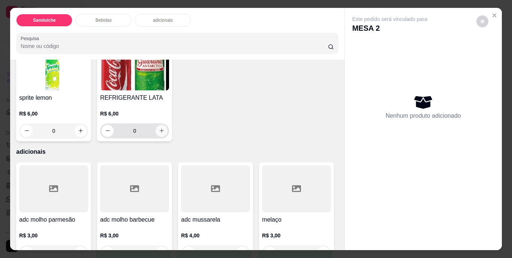
click at [165, 134] on icon "increase-product-quantity" at bounding box center [162, 131] width 6 height 6
type input "1"
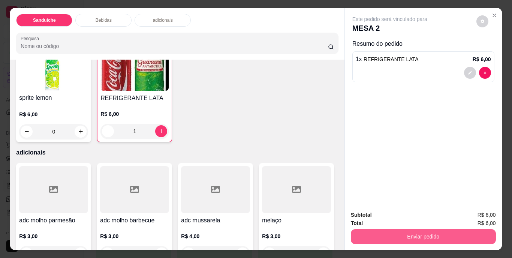
click at [426, 231] on button "Enviar pedido" at bounding box center [423, 236] width 145 height 15
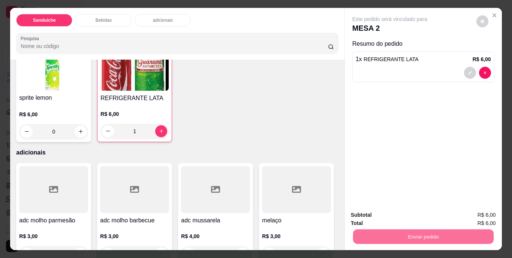
click at [407, 217] on button "Não registrar e enviar pedido" at bounding box center [399, 216] width 78 height 14
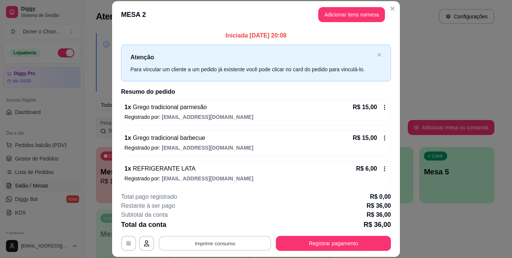
click at [228, 245] on button "Imprimir consumo" at bounding box center [215, 243] width 113 height 15
click at [218, 228] on button "IMPRESSORA" at bounding box center [215, 226] width 54 height 12
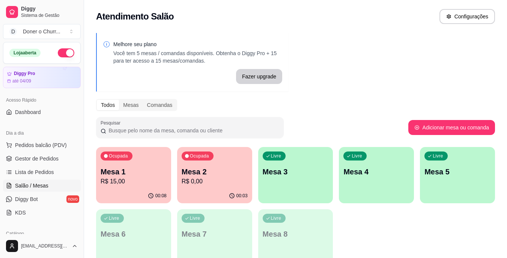
click at [304, 171] on p "Mesa 3" at bounding box center [296, 172] width 66 height 11
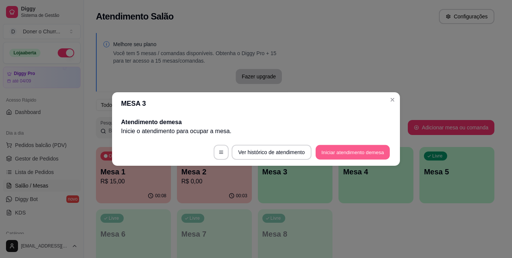
click at [361, 148] on button "Iniciar atendimento de mesa" at bounding box center [353, 152] width 74 height 15
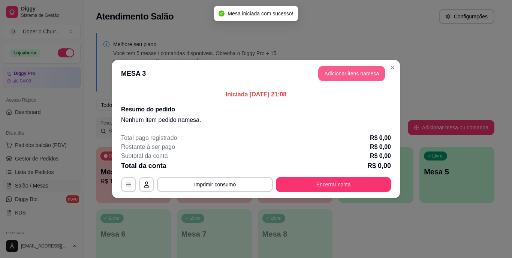
click at [352, 68] on button "Adicionar itens na mesa" at bounding box center [351, 73] width 67 height 15
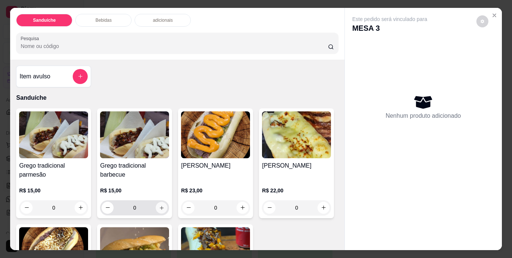
click at [157, 209] on button "increase-product-quantity" at bounding box center [162, 208] width 12 height 12
type input "1"
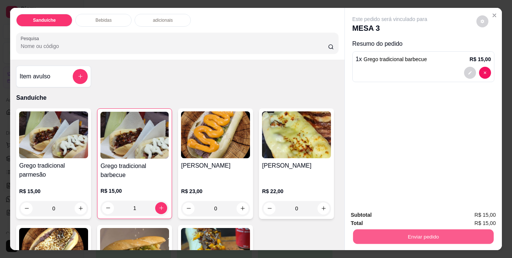
click at [416, 232] on button "Enviar pedido" at bounding box center [423, 237] width 141 height 15
click at [414, 216] on button "Não registrar e enviar pedido" at bounding box center [399, 216] width 76 height 14
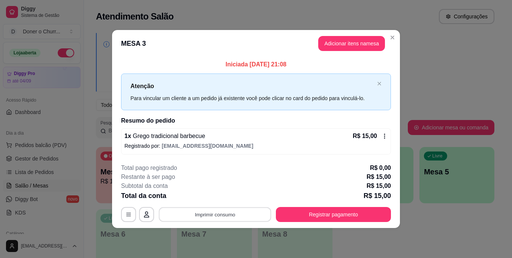
click at [227, 214] on button "Imprimir consumo" at bounding box center [215, 214] width 113 height 15
click at [226, 195] on button "IMPRESSORA" at bounding box center [217, 197] width 53 height 12
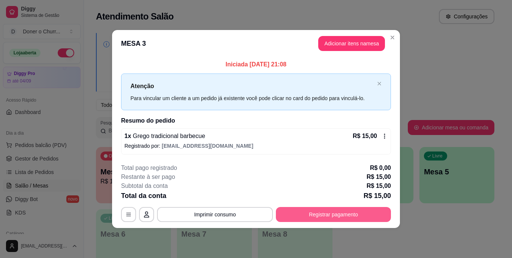
click at [332, 214] on button "Registrar pagamento" at bounding box center [333, 214] width 115 height 15
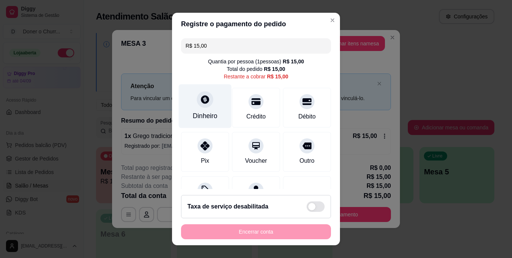
click at [201, 102] on icon at bounding box center [205, 100] width 10 height 10
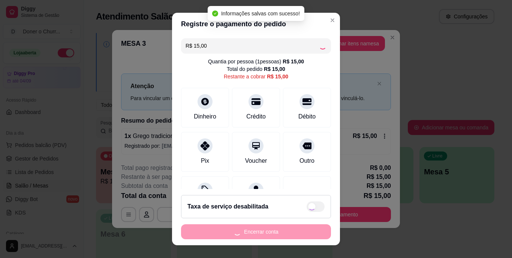
type input "R$ 0,00"
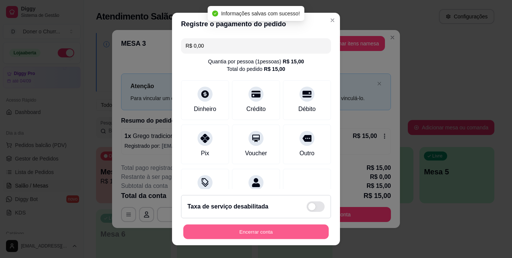
click at [262, 232] on button "Encerrar conta" at bounding box center [256, 231] width 146 height 15
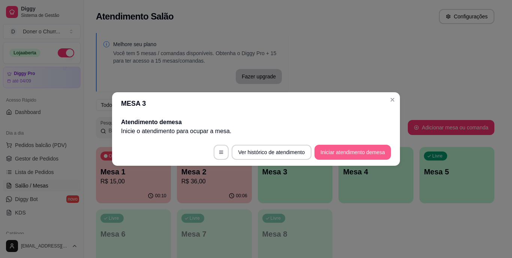
click at [344, 153] on button "Iniciar atendimento de mesa" at bounding box center [353, 152] width 77 height 15
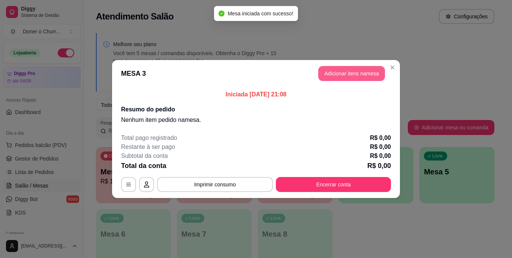
click at [349, 74] on button "Adicionar itens na mesa" at bounding box center [351, 73] width 67 height 15
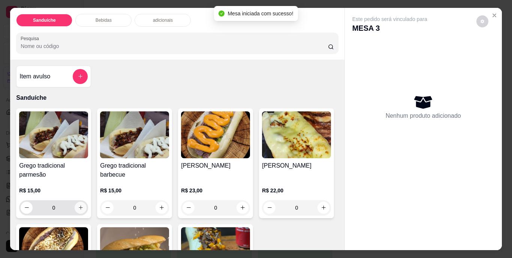
click at [76, 208] on button "increase-product-quantity" at bounding box center [81, 208] width 12 height 12
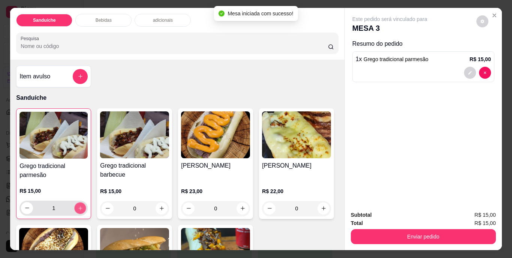
click at [78, 208] on icon "increase-product-quantity" at bounding box center [81, 208] width 6 height 6
type input "3"
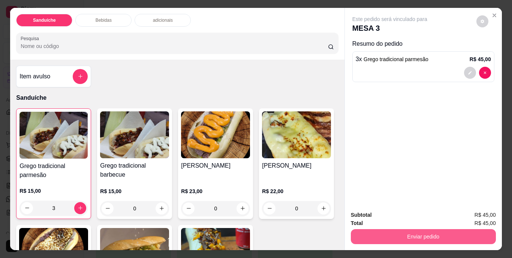
click at [410, 233] on button "Enviar pedido" at bounding box center [423, 236] width 145 height 15
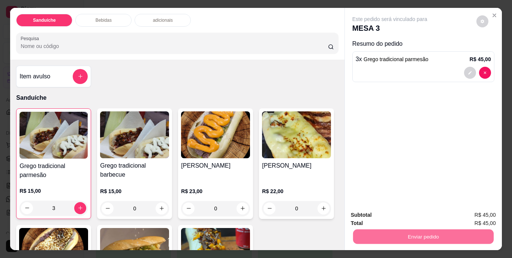
click at [427, 213] on button "Não registrar e enviar pedido" at bounding box center [399, 216] width 78 height 14
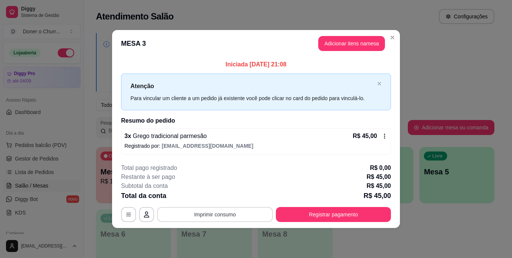
click at [212, 215] on button "Imprimir consumo" at bounding box center [215, 214] width 116 height 15
click at [222, 198] on button "IMPRESSORA" at bounding box center [217, 197] width 54 height 12
click at [339, 44] on button "Adicionar itens na mesa" at bounding box center [351, 43] width 67 height 15
click at [351, 45] on button "Adicionar itens na mesa" at bounding box center [352, 43] width 65 height 15
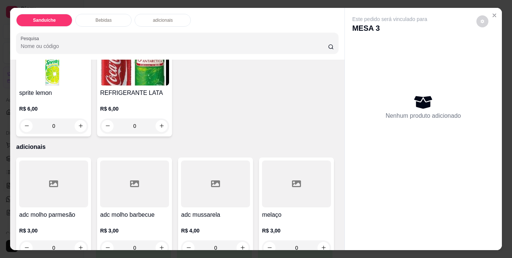
scroll to position [450, 0]
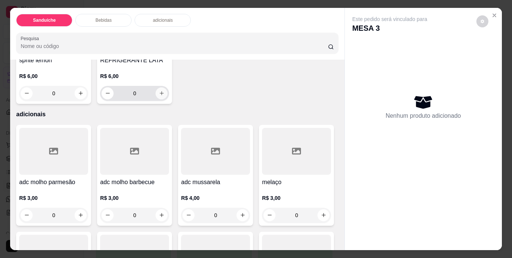
click at [165, 96] on icon "increase-product-quantity" at bounding box center [162, 93] width 6 height 6
type input "1"
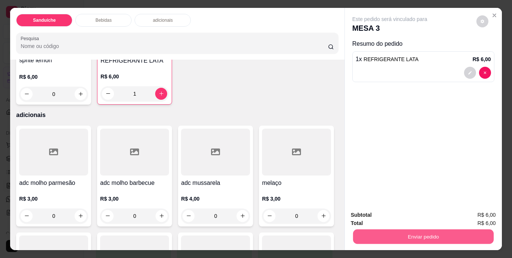
click at [423, 230] on button "Enviar pedido" at bounding box center [423, 237] width 141 height 15
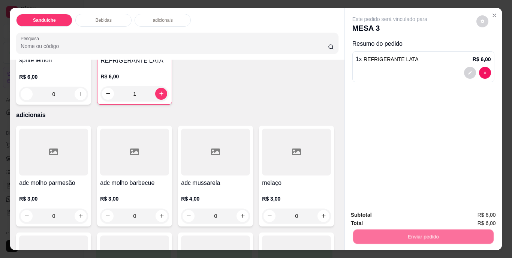
click at [404, 216] on button "Não registrar e enviar pedido" at bounding box center [399, 216] width 76 height 14
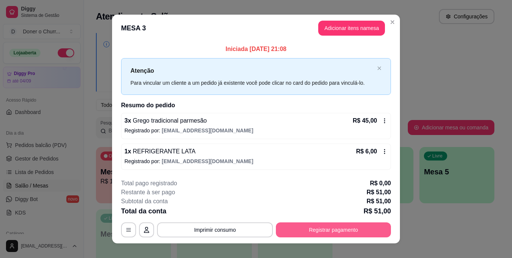
click at [335, 228] on button "Registrar pagamento" at bounding box center [333, 229] width 115 height 15
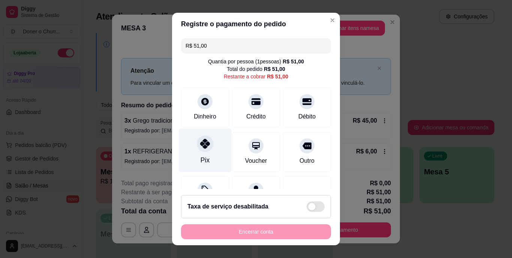
click at [200, 148] on icon at bounding box center [205, 144] width 10 height 10
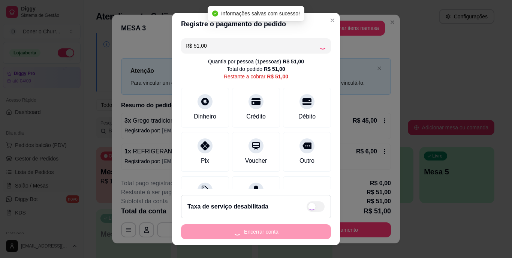
type input "R$ 0,00"
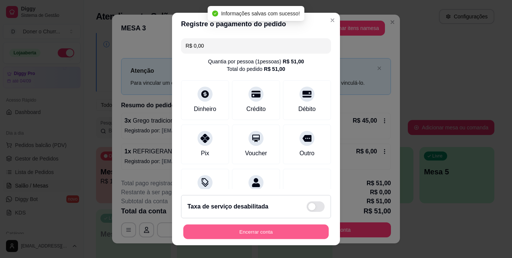
click at [261, 232] on button "Encerrar conta" at bounding box center [256, 231] width 146 height 15
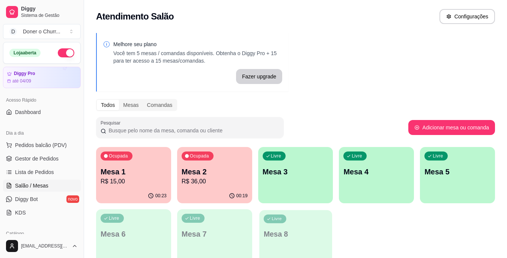
click at [259, 223] on div "Livre Mesa 8" at bounding box center [295, 233] width 73 height 46
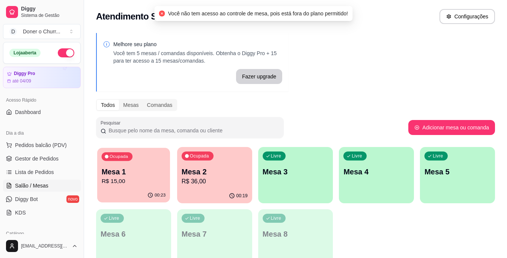
click at [132, 179] on p "R$ 15,00" at bounding box center [134, 181] width 64 height 9
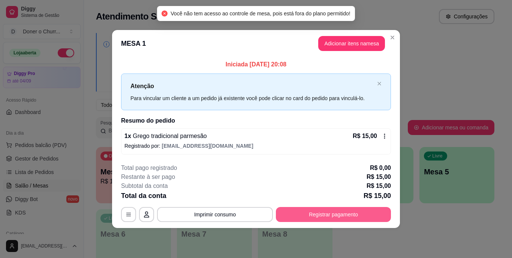
click at [335, 215] on button "Registrar pagamento" at bounding box center [333, 214] width 115 height 15
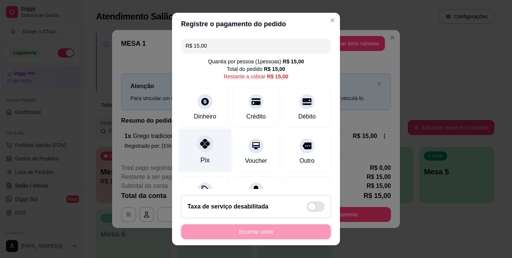
click at [200, 143] on icon at bounding box center [205, 144] width 10 height 10
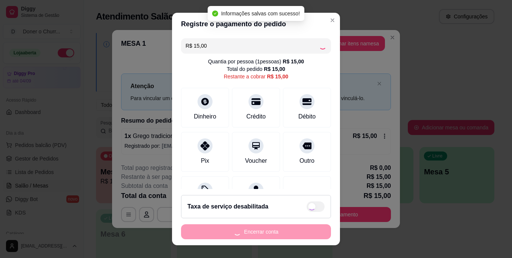
type input "R$ 0,00"
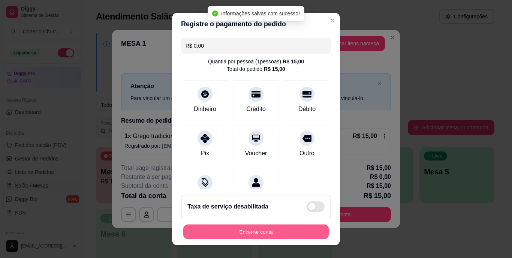
click at [277, 234] on button "Encerrar conta" at bounding box center [256, 231] width 146 height 15
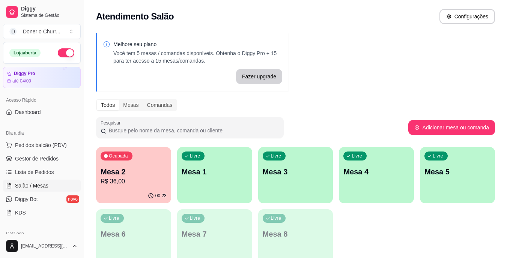
click at [141, 225] on div "Livre Mesa 6" at bounding box center [133, 232] width 75 height 47
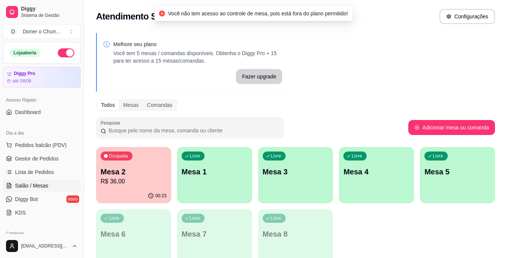
click at [137, 192] on div "00:23" at bounding box center [133, 196] width 75 height 15
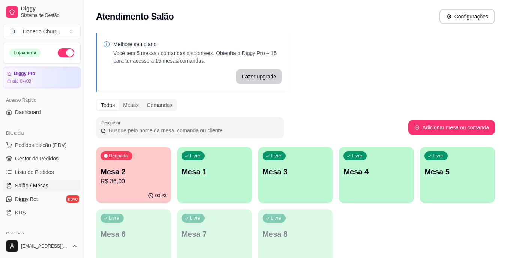
click at [240, 183] on div "Livre Mesa 1" at bounding box center [214, 170] width 75 height 47
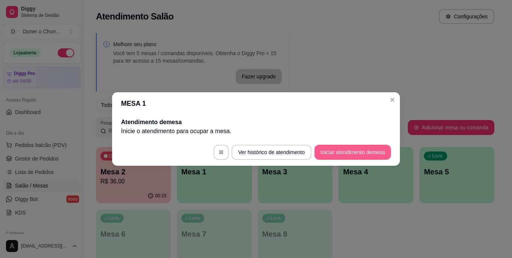
click at [336, 147] on button "Iniciar atendimento de mesa" at bounding box center [353, 152] width 77 height 15
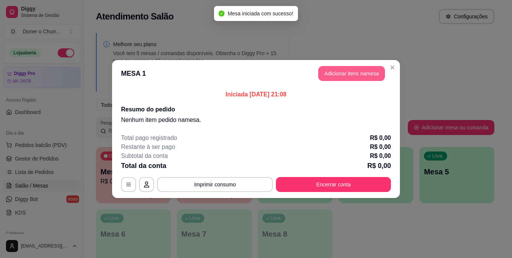
click at [328, 74] on button "Adicionar itens na mesa" at bounding box center [351, 73] width 67 height 15
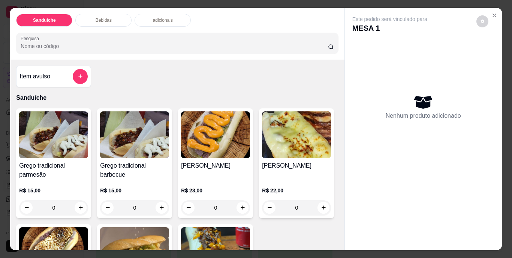
scroll to position [75, 0]
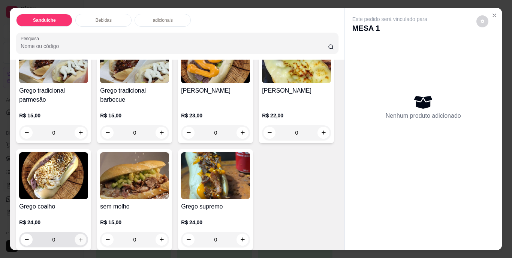
click at [84, 237] on icon "increase-product-quantity" at bounding box center [81, 240] width 6 height 6
type input "1"
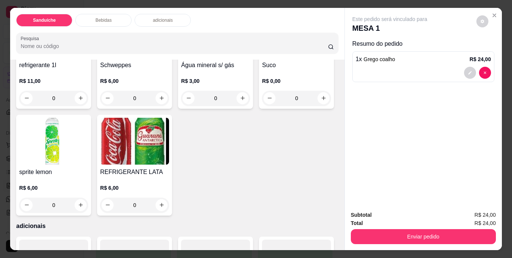
scroll to position [375, 0]
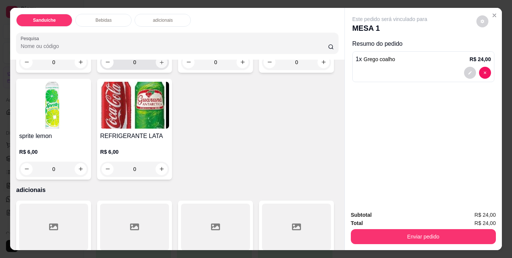
click at [160, 65] on icon "increase-product-quantity" at bounding box center [162, 62] width 6 height 6
type input "1"
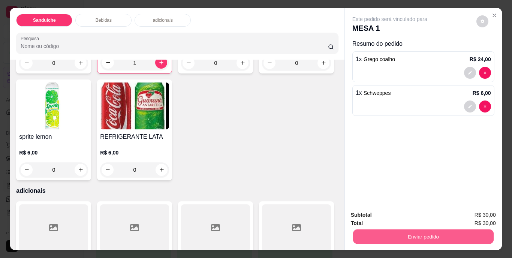
click at [435, 233] on button "Enviar pedido" at bounding box center [423, 237] width 141 height 15
click at [417, 215] on button "Não registrar e enviar pedido" at bounding box center [399, 216] width 76 height 14
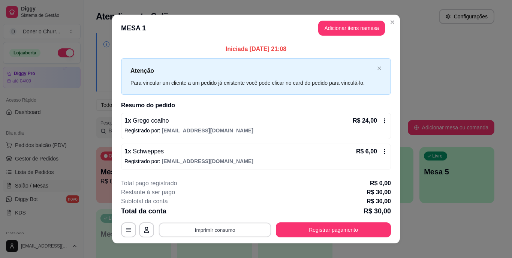
click at [217, 231] on button "Imprimir consumo" at bounding box center [215, 229] width 113 height 15
click at [221, 210] on button "IMPRESSORA" at bounding box center [215, 213] width 54 height 12
click at [213, 216] on div "Escolha a impressora IMPRESSORA" at bounding box center [215, 208] width 62 height 26
click at [443, 230] on div "**********" at bounding box center [256, 129] width 512 height 258
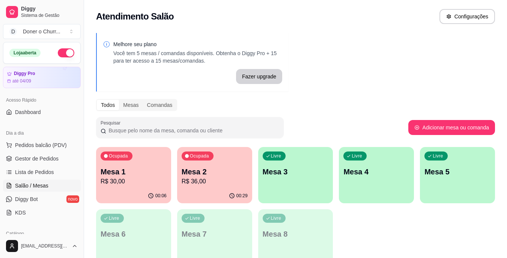
click at [230, 188] on div "Ocupada Mesa 2 R$ 36,00" at bounding box center [214, 168] width 75 height 42
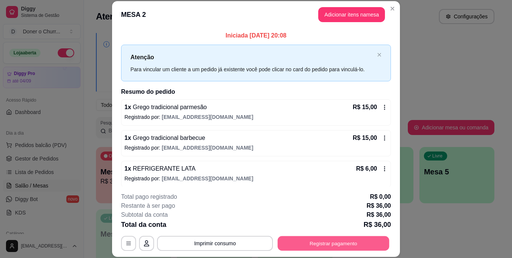
click at [325, 239] on button "Registrar pagamento" at bounding box center [334, 243] width 112 height 15
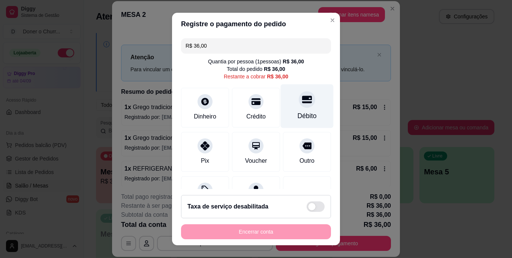
click at [298, 113] on div "Débito" at bounding box center [307, 116] width 19 height 10
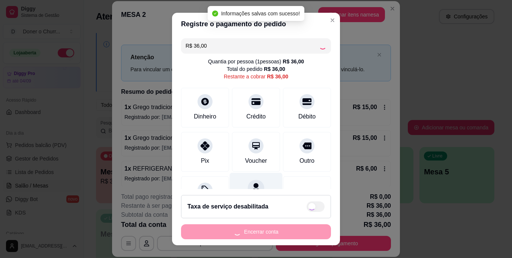
type input "R$ 0,00"
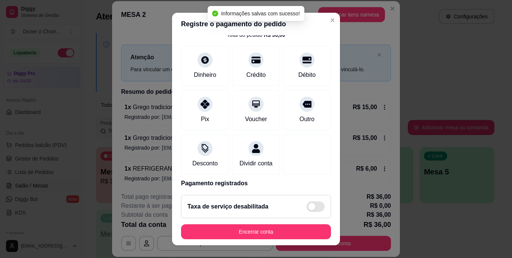
scroll to position [38, 0]
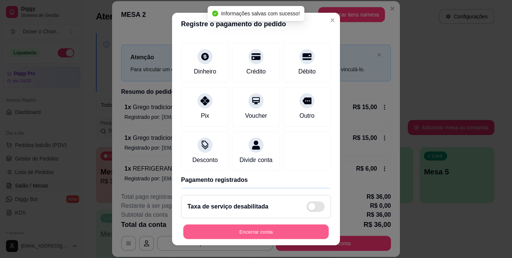
click at [249, 225] on button "Encerrar conta" at bounding box center [256, 231] width 146 height 15
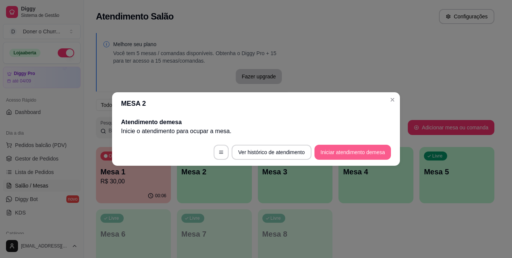
click at [347, 150] on button "Iniciar atendimento de mesa" at bounding box center [353, 152] width 77 height 15
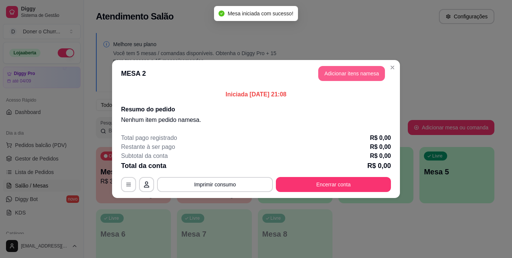
click at [368, 69] on button "Adicionar itens na mesa" at bounding box center [351, 73] width 67 height 15
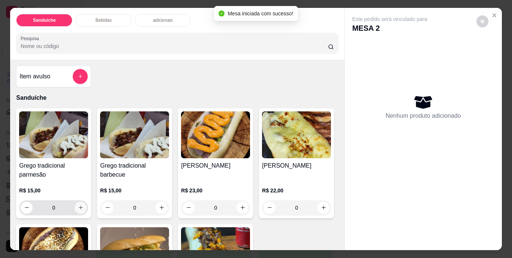
click at [75, 207] on button "increase-product-quantity" at bounding box center [81, 208] width 12 height 12
type input "1"
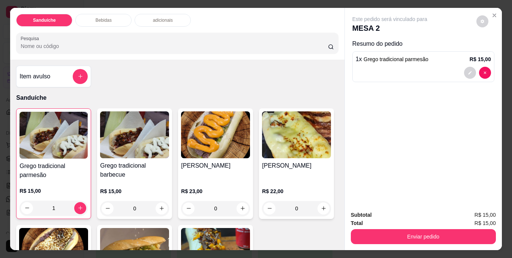
click at [402, 243] on div "Subtotal R$ 15,00 Total R$ 15,00 Enviar pedido" at bounding box center [423, 227] width 157 height 45
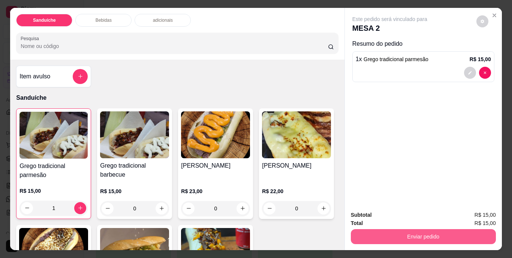
click at [399, 234] on button "Enviar pedido" at bounding box center [423, 236] width 145 height 15
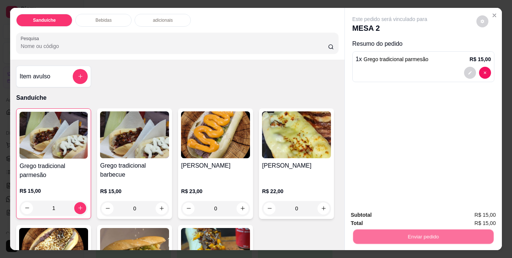
click at [394, 219] on button "Não registrar e enviar pedido" at bounding box center [399, 216] width 78 height 14
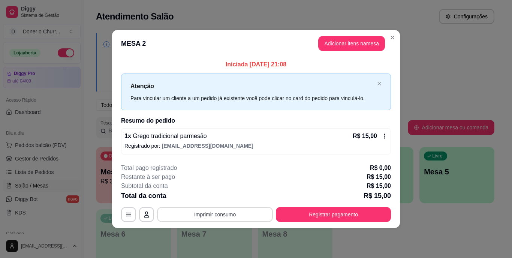
click at [213, 211] on button "Imprimir consumo" at bounding box center [215, 214] width 116 height 15
click at [217, 197] on button "IMPRESSORA" at bounding box center [217, 197] width 53 height 12
click at [377, 41] on button "Adicionar itens na mesa" at bounding box center [351, 43] width 67 height 15
click at [366, 42] on button "Adicionar itens na mesa" at bounding box center [351, 43] width 67 height 15
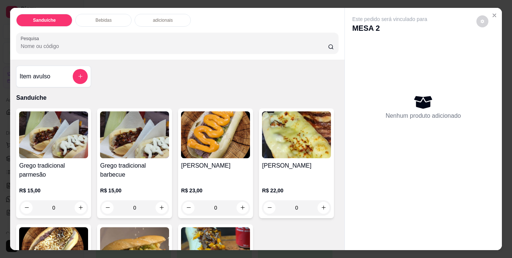
scroll to position [488, 0]
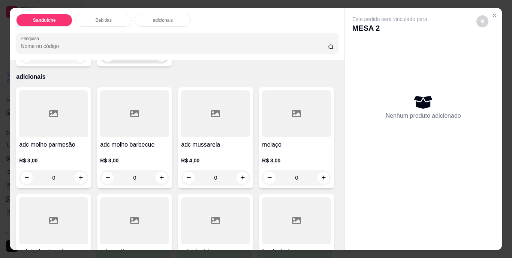
click at [168, 62] on button "increase-product-quantity" at bounding box center [162, 56] width 12 height 12
type input "1"
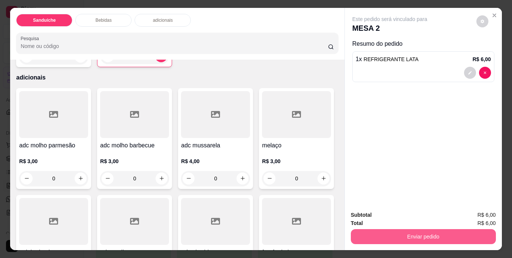
click at [413, 231] on button "Enviar pedido" at bounding box center [423, 236] width 145 height 15
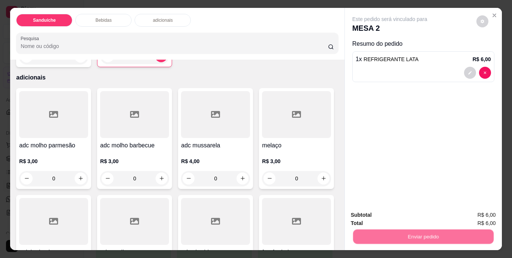
click at [408, 216] on button "Não registrar e enviar pedido" at bounding box center [399, 216] width 76 height 14
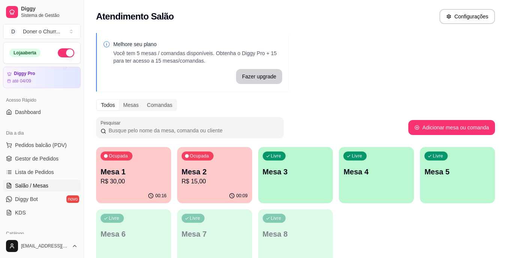
click at [295, 188] on div "Livre Mesa 3" at bounding box center [295, 170] width 75 height 47
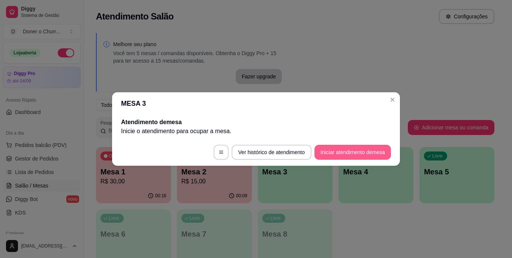
click at [354, 151] on button "Iniciar atendimento de mesa" at bounding box center [353, 152] width 77 height 15
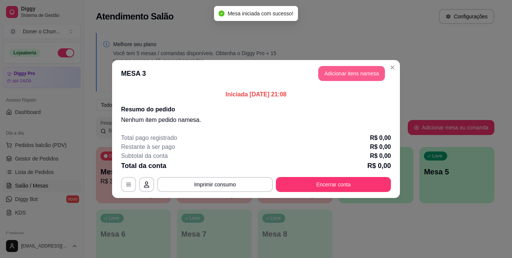
click at [356, 78] on button "Adicionar itens na mesa" at bounding box center [351, 73] width 67 height 15
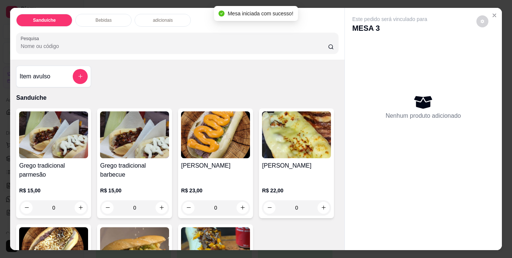
click at [78, 205] on icon "increase-product-quantity" at bounding box center [81, 208] width 6 height 6
type input "1"
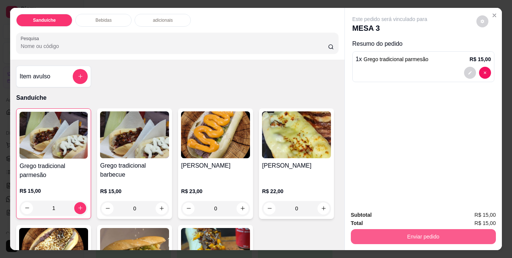
click at [463, 232] on button "Enviar pedido" at bounding box center [423, 236] width 145 height 15
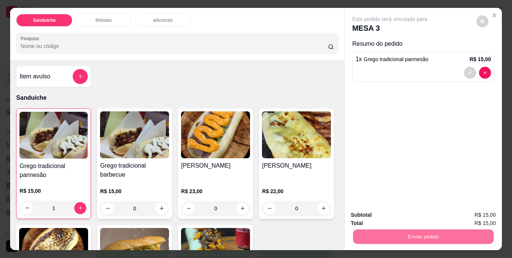
click at [407, 210] on button "Não registrar e enviar pedido" at bounding box center [399, 216] width 76 height 14
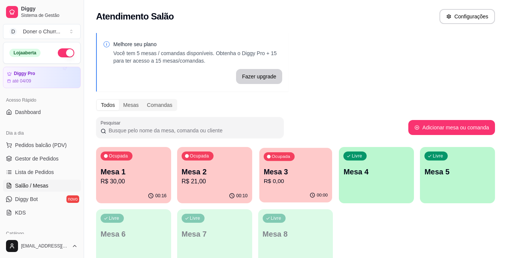
click at [314, 180] on p "R$ 0,00" at bounding box center [295, 181] width 64 height 9
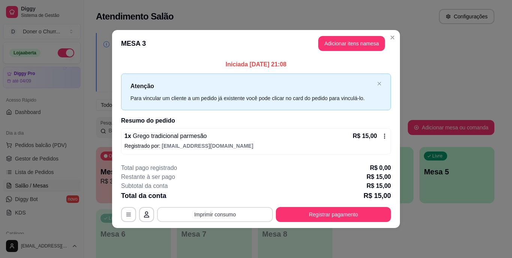
click at [220, 215] on button "Imprimir consumo" at bounding box center [215, 214] width 116 height 15
click at [220, 197] on button "IMPRESSORA" at bounding box center [217, 197] width 53 height 12
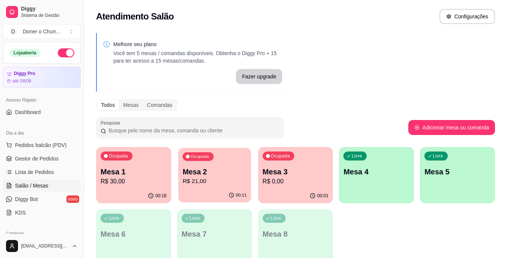
click at [196, 174] on p "Mesa 2" at bounding box center [214, 172] width 64 height 10
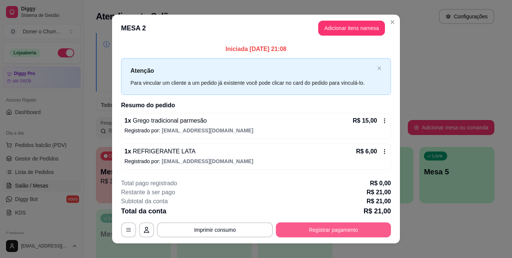
click at [343, 228] on button "Registrar pagamento" at bounding box center [333, 229] width 115 height 15
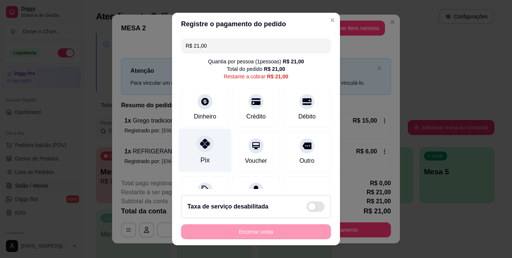
click at [201, 146] on icon at bounding box center [205, 144] width 10 height 10
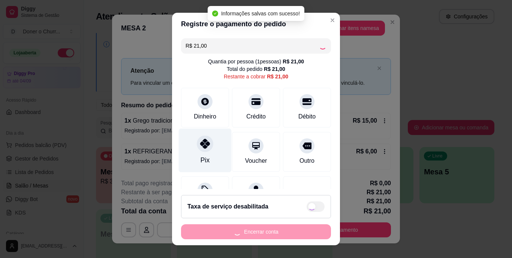
type input "R$ 0,00"
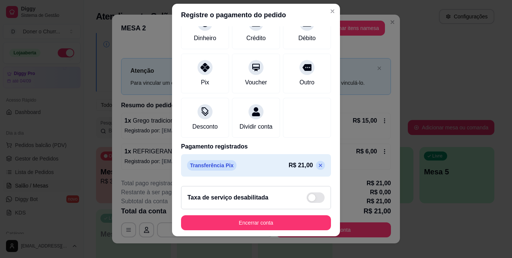
scroll to position [11, 0]
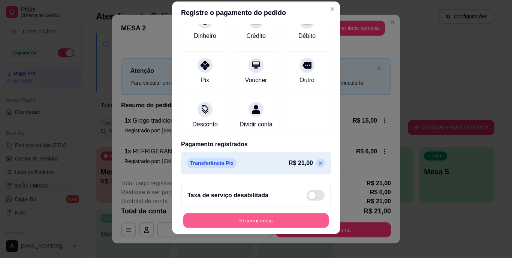
click at [257, 222] on button "Encerrar conta" at bounding box center [256, 220] width 146 height 15
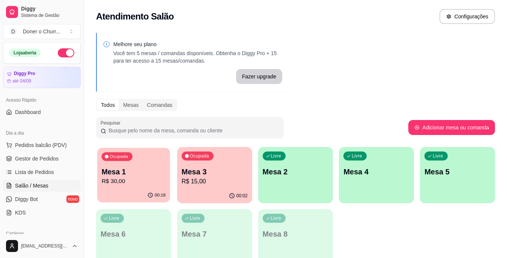
click at [139, 180] on p "R$ 30,00" at bounding box center [134, 181] width 64 height 9
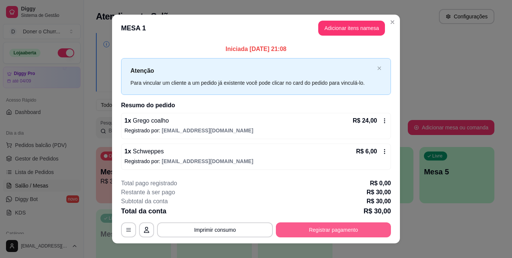
click at [299, 232] on button "Registrar pagamento" at bounding box center [333, 229] width 115 height 15
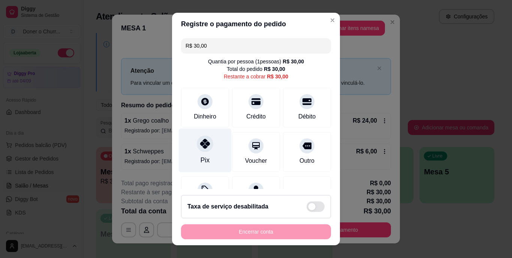
click at [203, 149] on div at bounding box center [205, 144] width 17 height 17
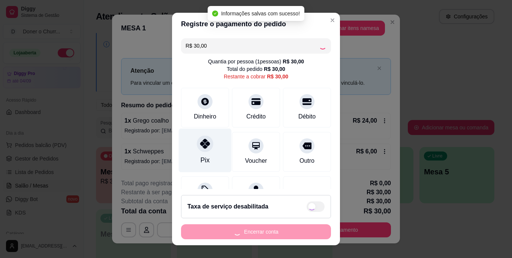
type input "R$ 0,00"
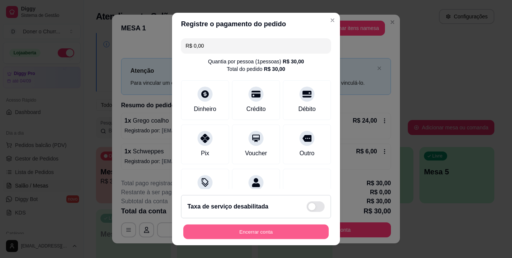
click at [243, 234] on button "Encerrar conta" at bounding box center [256, 231] width 146 height 15
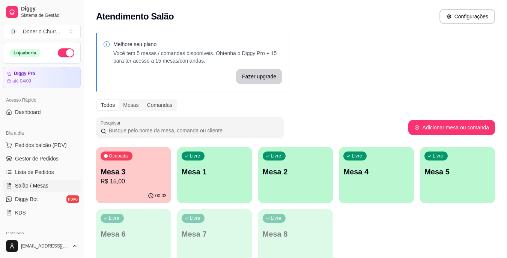
click at [254, 204] on div "Ocupada Mesa 3 R$ 15,00 00:03 Livre Mesa 1 Livre Mesa 2 Livre Mesa 4 Livre Mesa…" at bounding box center [295, 206] width 399 height 119
click at [148, 175] on p "Mesa 3" at bounding box center [134, 172] width 66 height 11
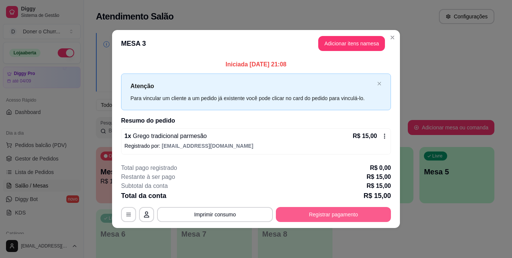
click at [323, 216] on button "Registrar pagamento" at bounding box center [333, 214] width 115 height 15
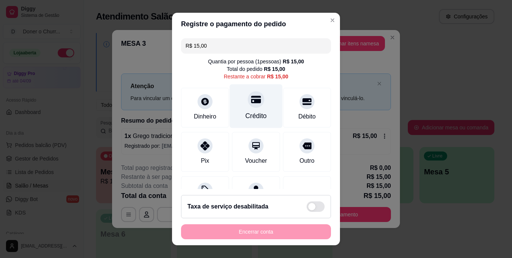
click at [253, 107] on div "Crédito" at bounding box center [256, 106] width 53 height 44
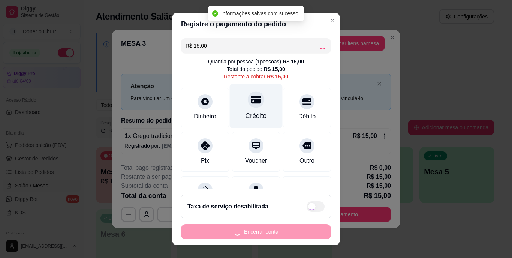
type input "R$ 0,00"
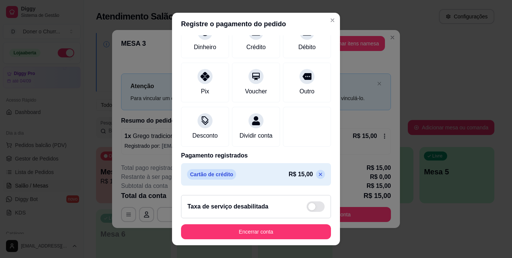
scroll to position [71, 0]
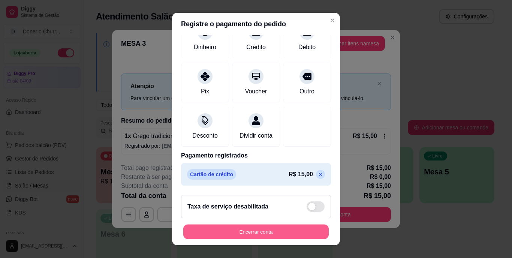
click at [251, 236] on button "Encerrar conta" at bounding box center [256, 231] width 146 height 15
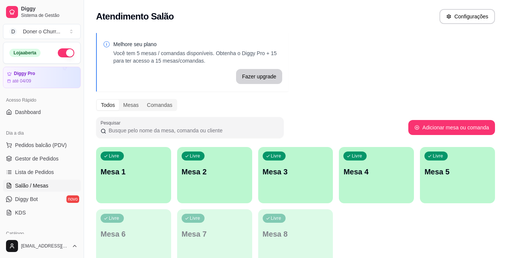
drag, startPoint x: 362, startPoint y: 233, endPoint x: 354, endPoint y: 225, distance: 11.2
click at [361, 232] on div "Livre Mesa 1 Livre Mesa 2 Livre Mesa 3 Livre Mesa 4 Livre Mesa 5 Livre Mesa 6 L…" at bounding box center [295, 206] width 399 height 119
click at [147, 166] on div "Livre Mesa 1" at bounding box center [133, 170] width 75 height 47
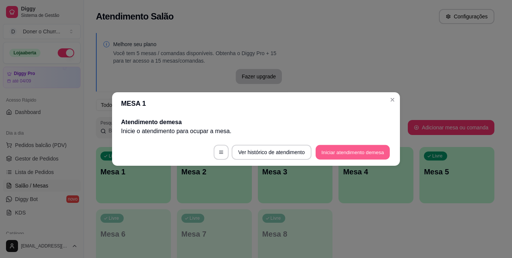
click at [344, 152] on button "Iniciar atendimento de mesa" at bounding box center [353, 152] width 74 height 15
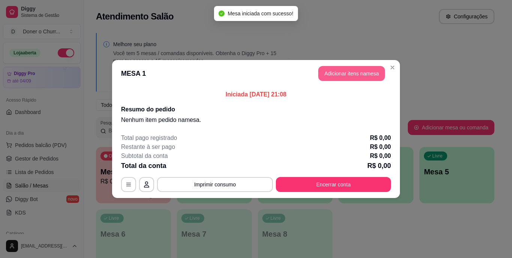
click at [351, 77] on button "Adicionar itens na mesa" at bounding box center [351, 73] width 67 height 15
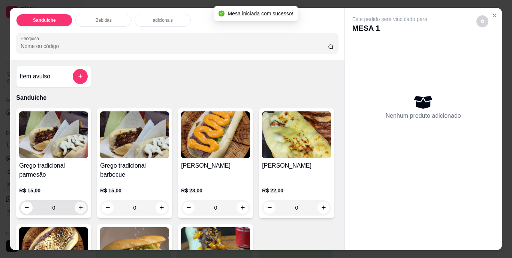
click at [77, 209] on button "increase-product-quantity" at bounding box center [81, 208] width 12 height 12
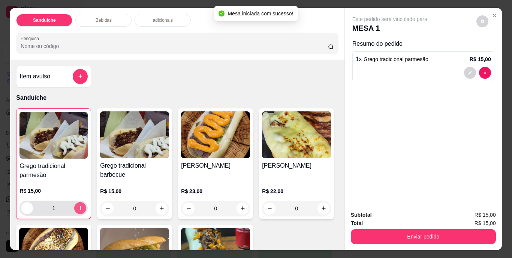
click at [77, 209] on button "increase-product-quantity" at bounding box center [80, 208] width 12 height 12
type input "2"
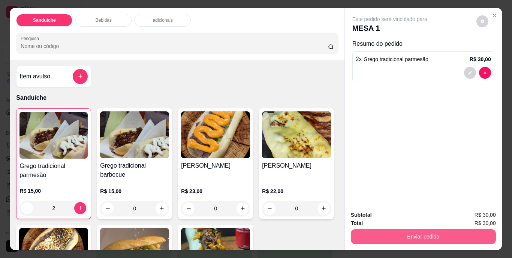
click at [410, 230] on button "Enviar pedido" at bounding box center [423, 236] width 145 height 15
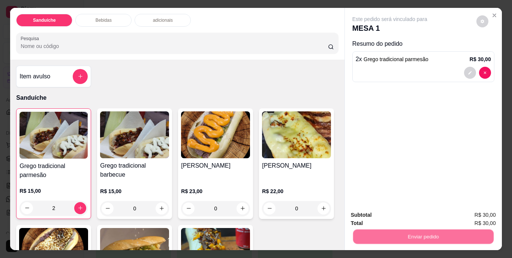
click at [413, 215] on button "Não registrar e enviar pedido" at bounding box center [399, 216] width 78 height 14
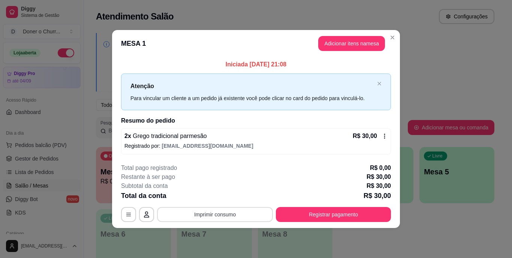
click at [200, 212] on button "Imprimir consumo" at bounding box center [215, 214] width 116 height 15
click at [207, 196] on button "IMPRESSORA" at bounding box center [217, 197] width 54 height 12
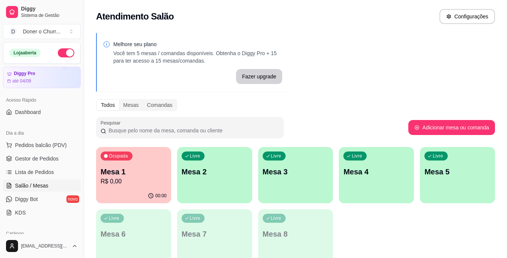
click at [239, 177] on p "Mesa 2" at bounding box center [215, 172] width 66 height 11
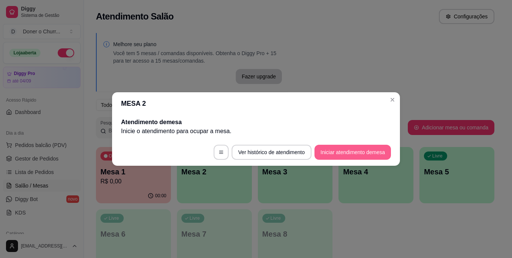
click at [340, 153] on button "Iniciar atendimento de mesa" at bounding box center [353, 152] width 77 height 15
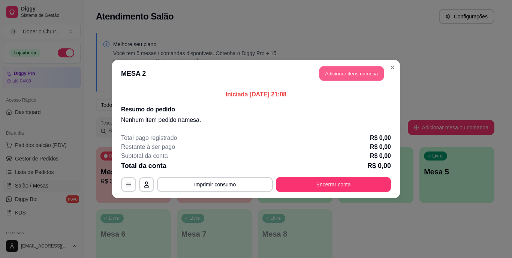
click at [350, 71] on button "Adicionar itens na mesa" at bounding box center [352, 73] width 65 height 15
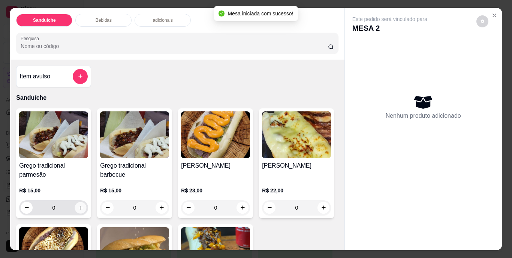
click at [80, 205] on icon "increase-product-quantity" at bounding box center [81, 208] width 6 height 6
click at [80, 202] on button "increase-product-quantity" at bounding box center [81, 208] width 12 height 12
type input "2"
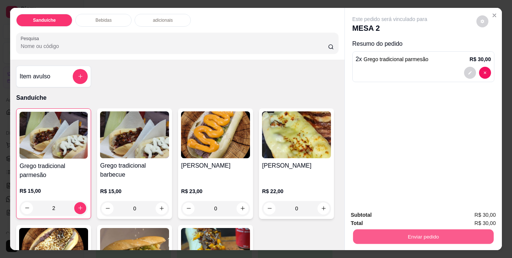
click at [413, 234] on button "Enviar pedido" at bounding box center [423, 237] width 141 height 15
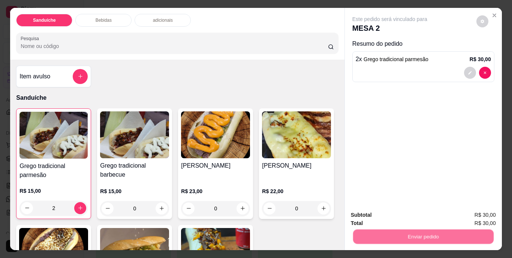
click at [414, 217] on button "Não registrar e enviar pedido" at bounding box center [399, 216] width 78 height 14
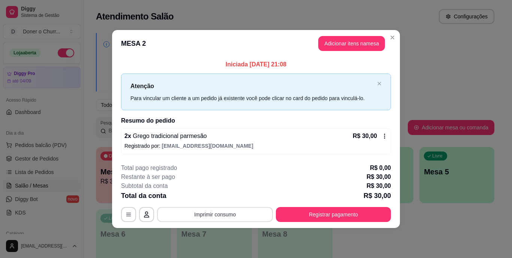
click at [211, 212] on button "Imprimir consumo" at bounding box center [215, 214] width 116 height 15
click at [223, 198] on button "IMPRESSORA" at bounding box center [217, 197] width 53 height 12
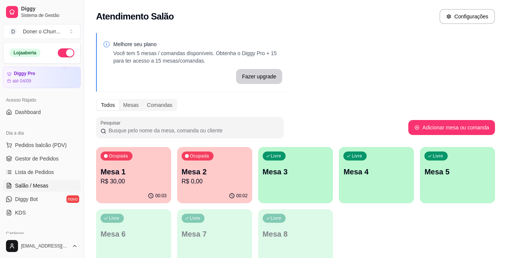
click at [137, 171] on p "Mesa 1" at bounding box center [134, 172] width 66 height 11
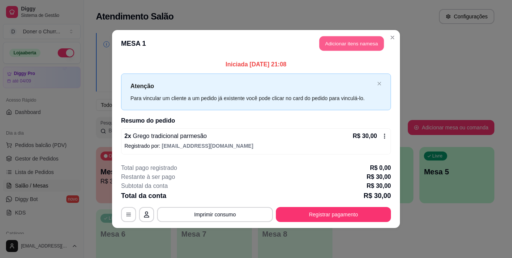
click at [342, 44] on button "Adicionar itens na mesa" at bounding box center [352, 43] width 65 height 15
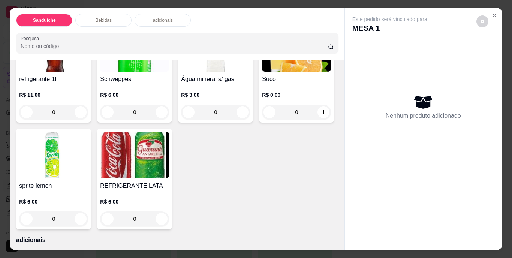
scroll to position [338, 0]
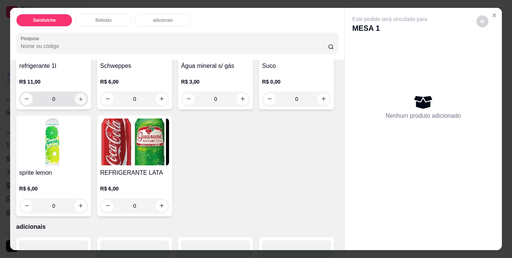
click at [78, 102] on icon "increase-product-quantity" at bounding box center [81, 99] width 6 height 6
type input "1"
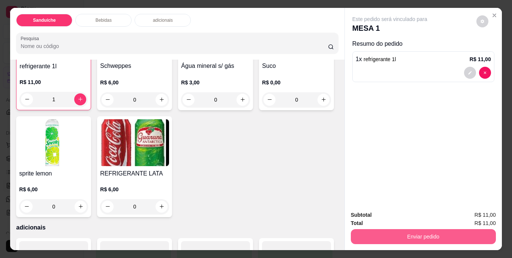
click at [462, 238] on button "Enviar pedido" at bounding box center [423, 236] width 145 height 15
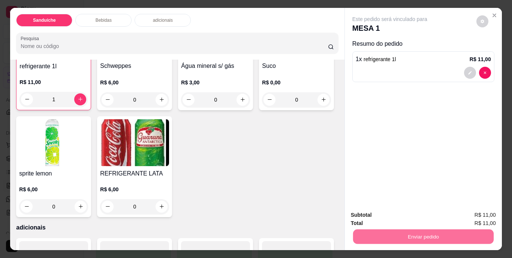
click at [420, 216] on button "Não registrar e enviar pedido" at bounding box center [399, 216] width 78 height 14
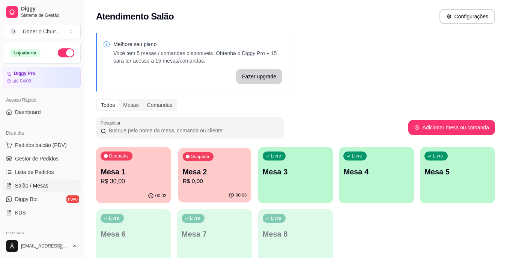
click at [217, 167] on p "Mesa 2" at bounding box center [214, 172] width 64 height 10
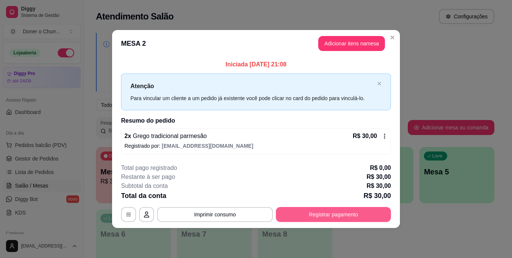
click at [327, 213] on button "Registrar pagamento" at bounding box center [333, 214] width 115 height 15
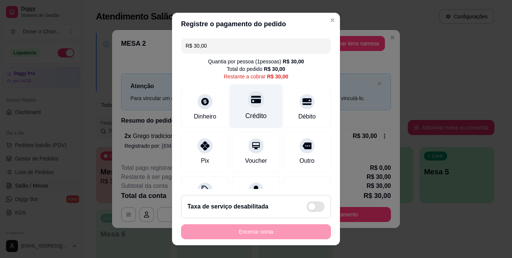
click at [248, 104] on div at bounding box center [256, 100] width 17 height 17
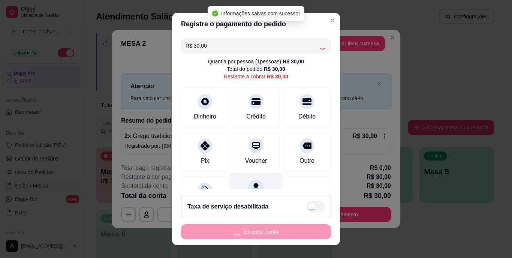
type input "R$ 0,00"
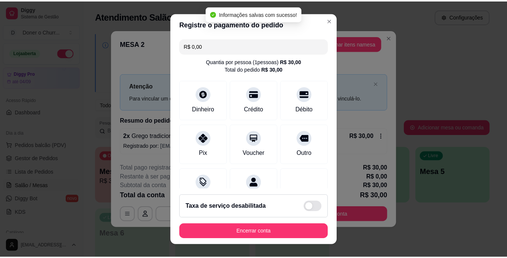
scroll to position [71, 0]
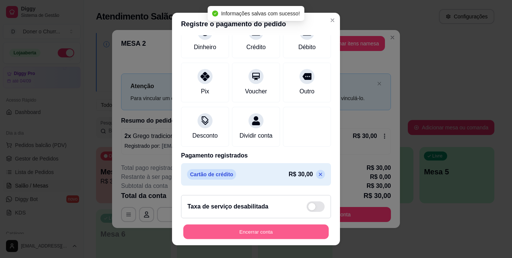
click at [278, 228] on button "Encerrar conta" at bounding box center [256, 231] width 146 height 15
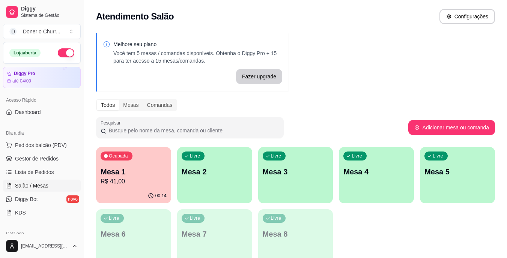
click at [149, 178] on p "R$ 41,00" at bounding box center [134, 181] width 66 height 9
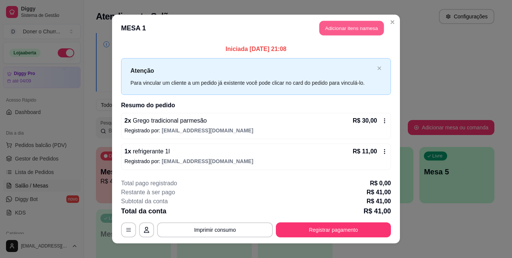
click at [356, 28] on button "Adicionar itens na mesa" at bounding box center [352, 28] width 65 height 15
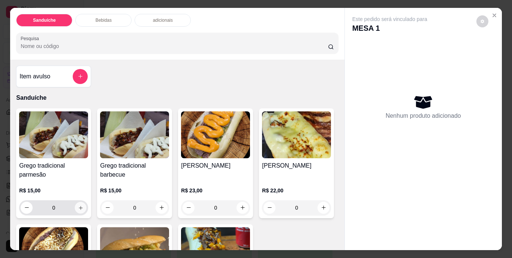
click at [77, 209] on button "increase-product-quantity" at bounding box center [81, 208] width 12 height 12
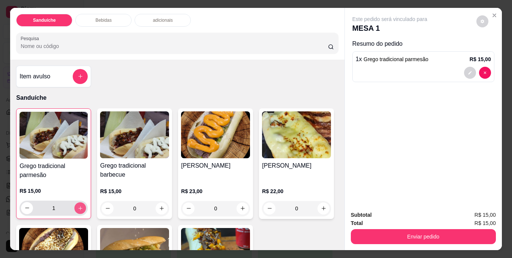
click at [77, 209] on button "increase-product-quantity" at bounding box center [81, 208] width 12 height 12
type input "2"
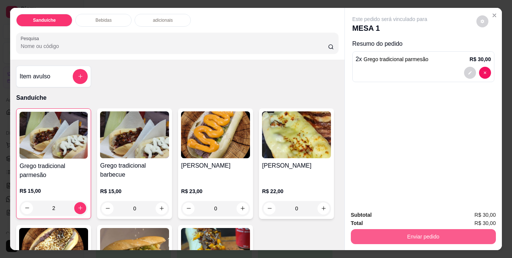
click at [393, 231] on button "Enviar pedido" at bounding box center [423, 236] width 145 height 15
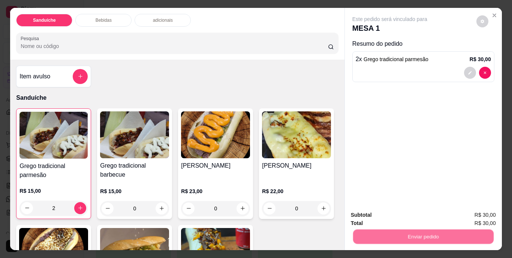
click at [399, 211] on button "Não registrar e enviar pedido" at bounding box center [399, 216] width 78 height 14
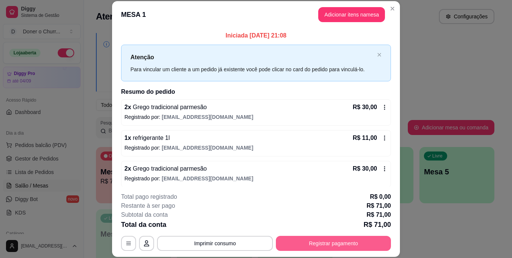
click at [317, 243] on button "Registrar pagamento" at bounding box center [333, 243] width 115 height 15
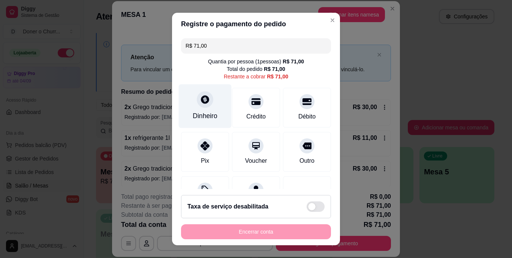
click at [216, 115] on div "Dinheiro" at bounding box center [205, 106] width 53 height 44
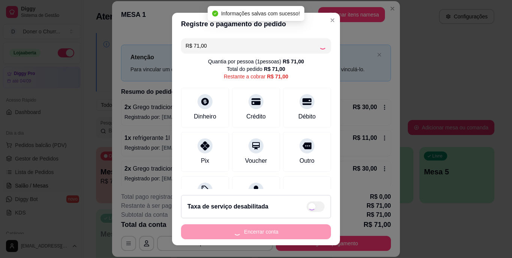
type input "R$ 0,00"
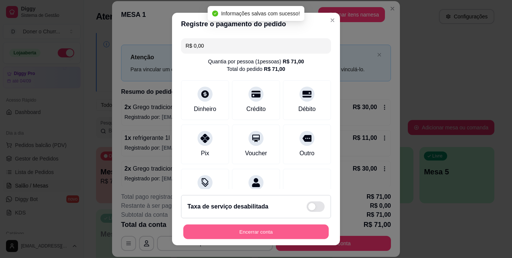
click at [257, 230] on button "Encerrar conta" at bounding box center [256, 231] width 146 height 15
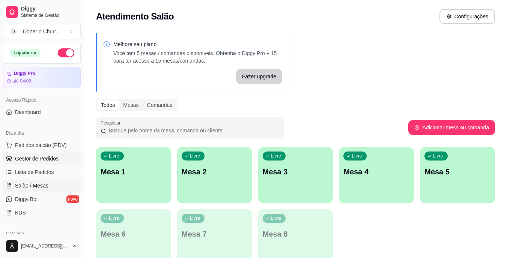
click at [52, 158] on span "Gestor de Pedidos" at bounding box center [37, 159] width 44 height 8
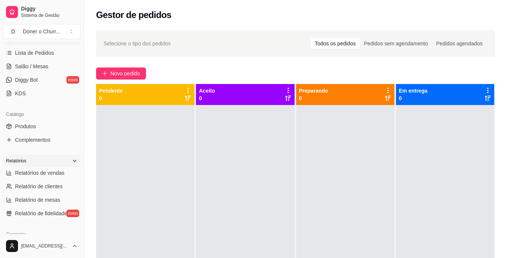
scroll to position [150, 0]
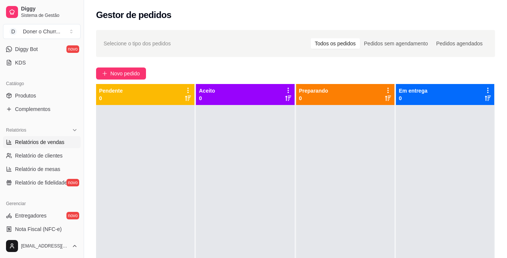
click at [46, 142] on span "Relatórios de vendas" at bounding box center [40, 142] width 50 height 8
select select "ALL"
select select "0"
